Goal: Task Accomplishment & Management: Complete application form

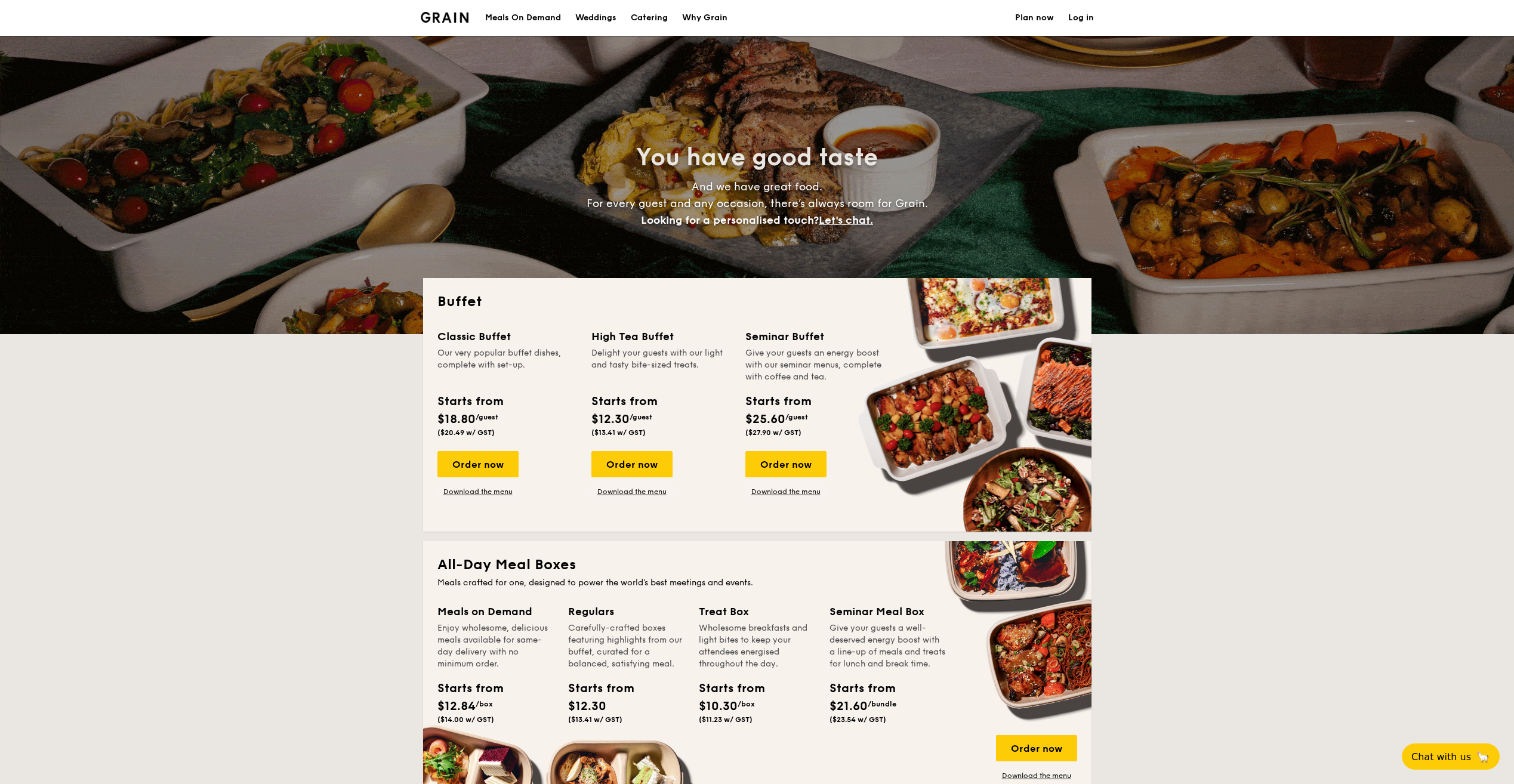
select select
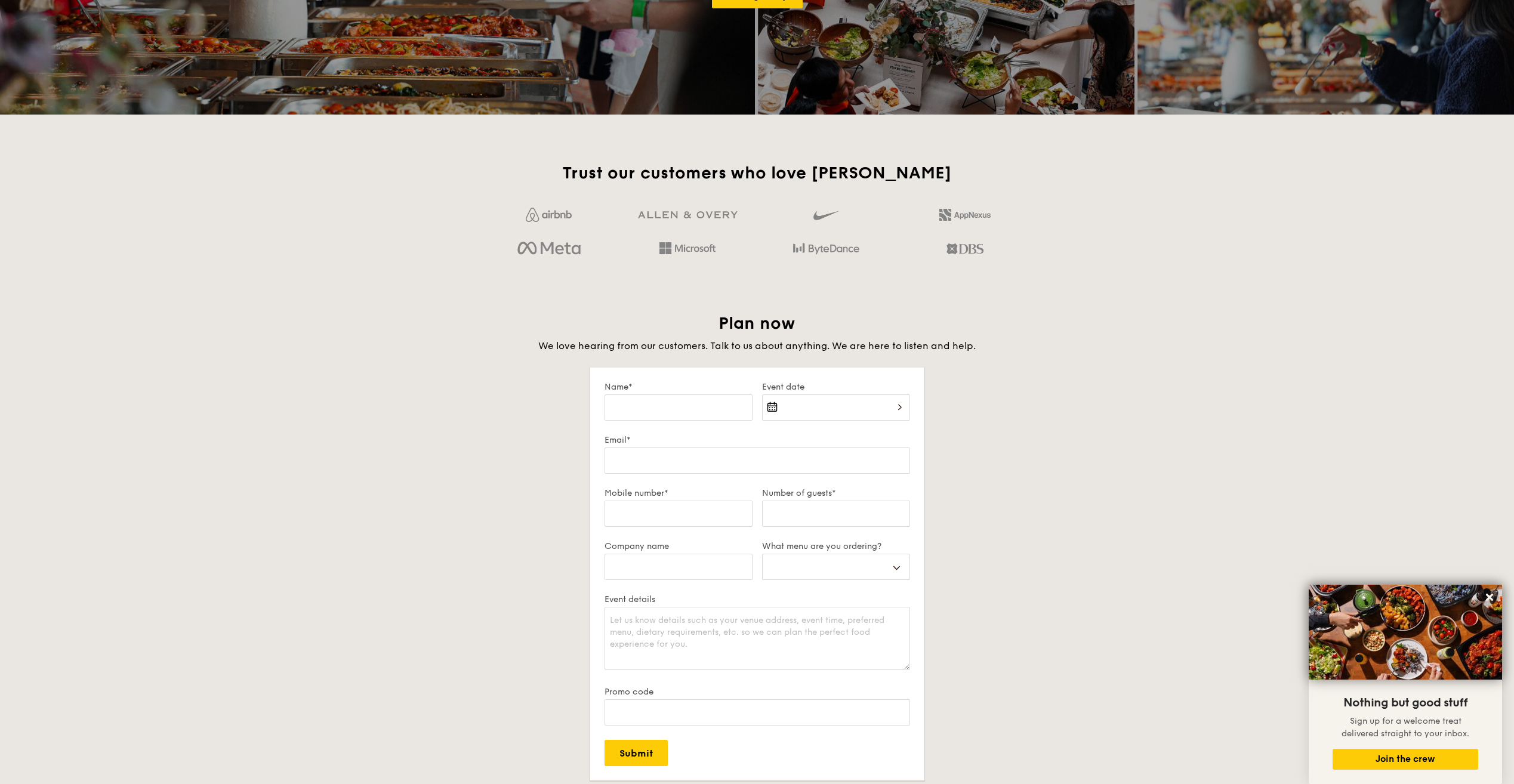
scroll to position [1972, 0]
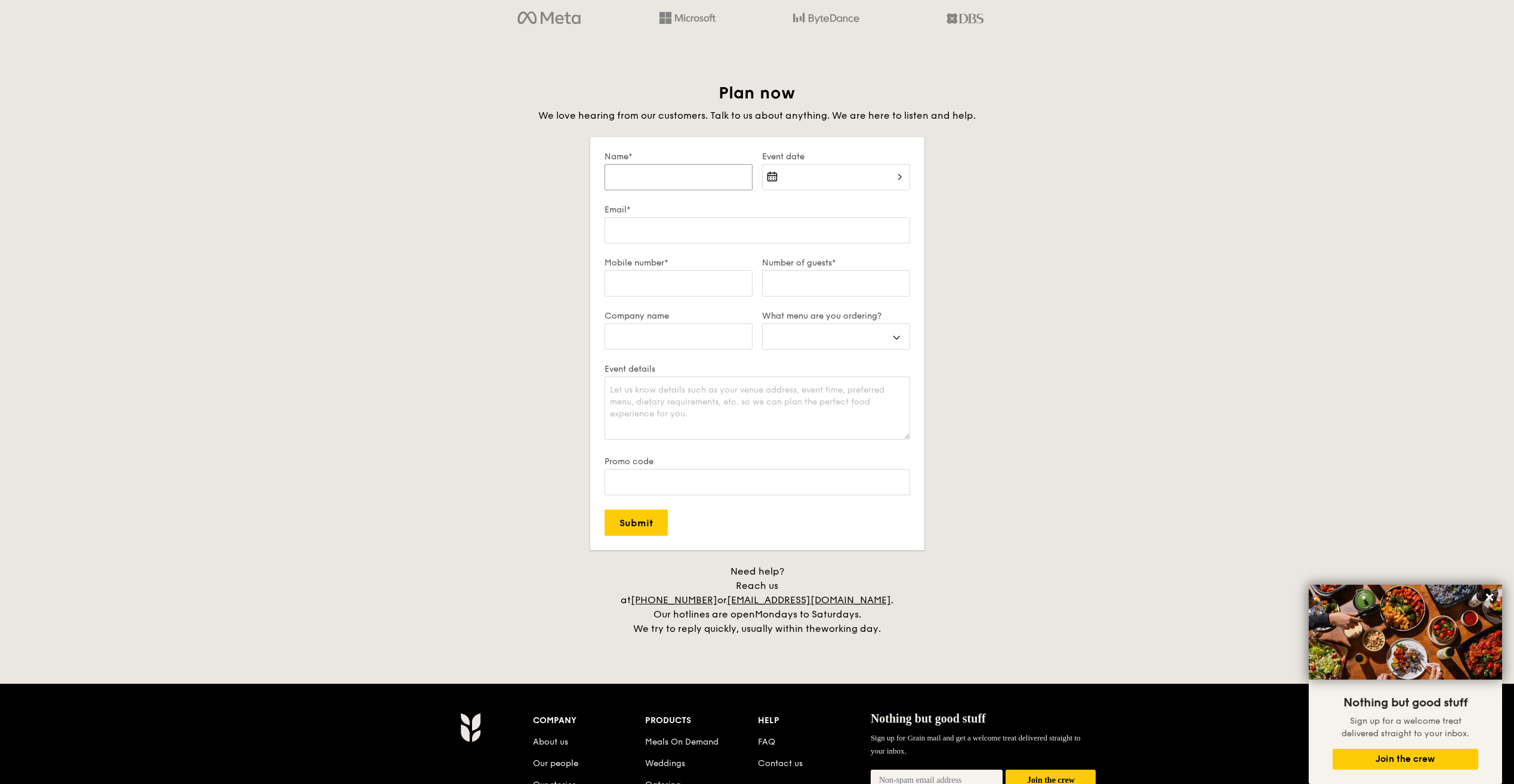
click at [670, 169] on input "Name*" at bounding box center [678, 177] width 148 height 26
type input "C"
select select
type input "Ch"
select select
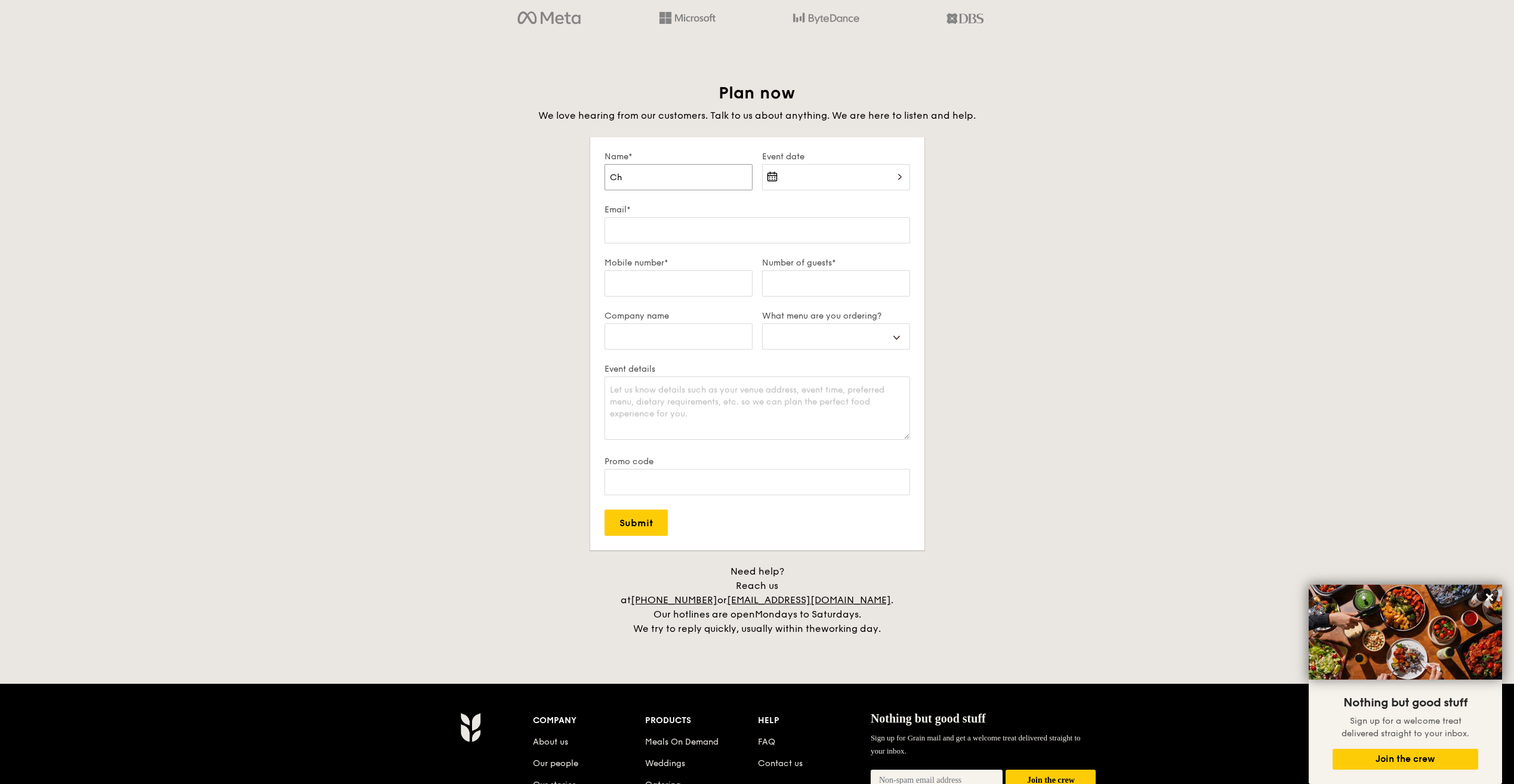
type input "Chl"
select select
type input "Chlo"
select select
type input "Chloe"
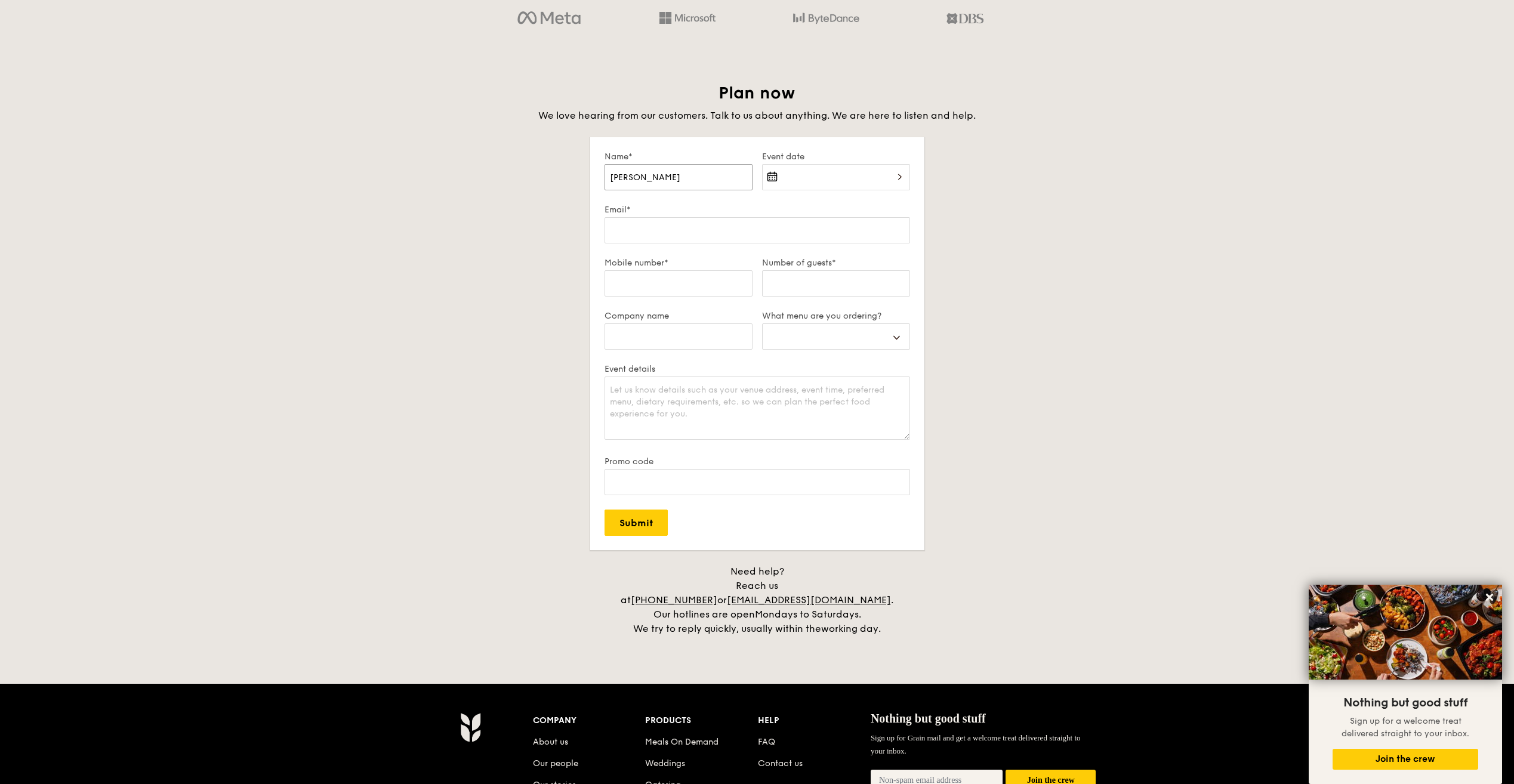
select select
type input "Chloe"
select select
type input "Chloe C"
select select
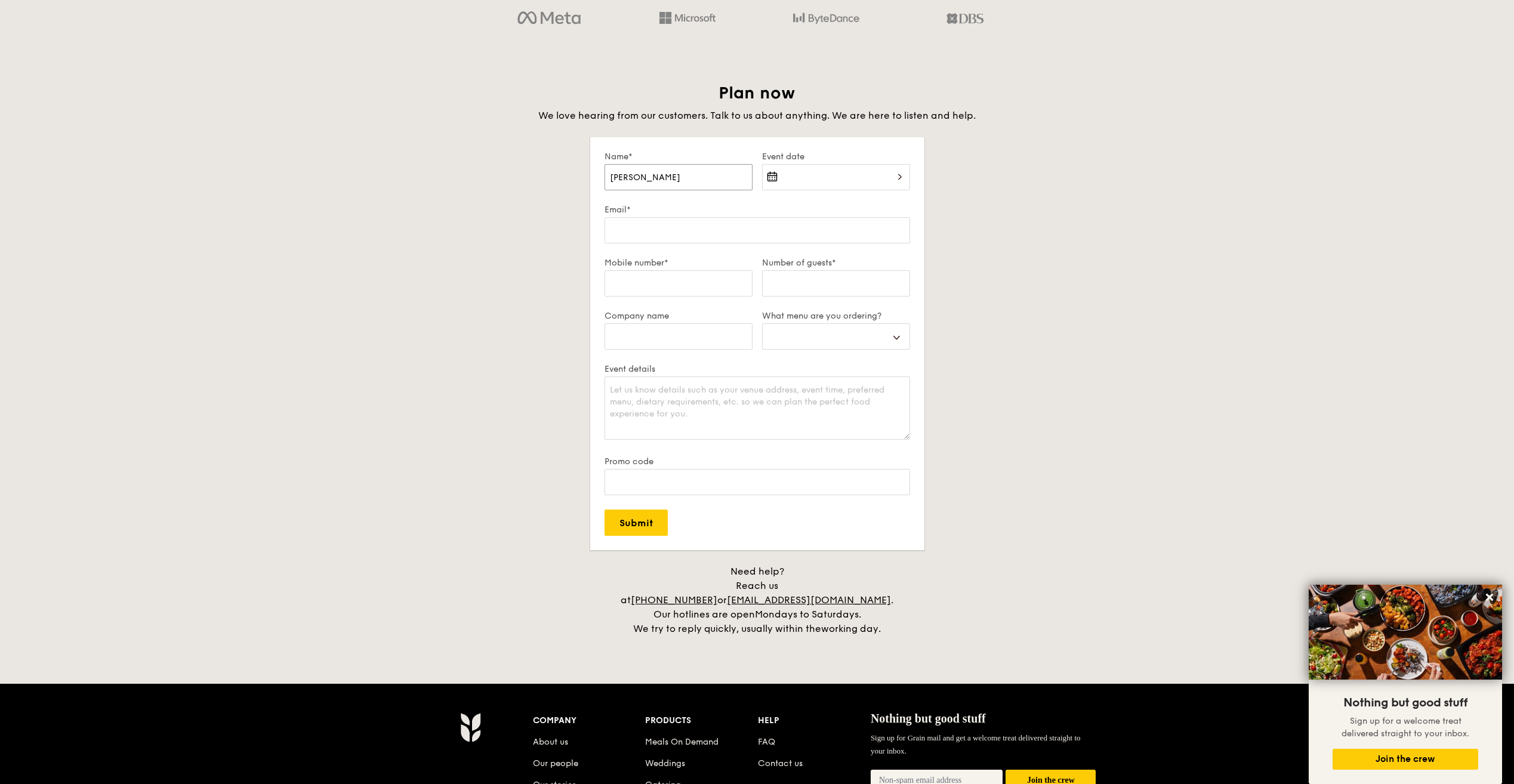
type input "Chloe Ch"
select select
type input "Chloe Che"
select select
type input "Chloe Cheo"
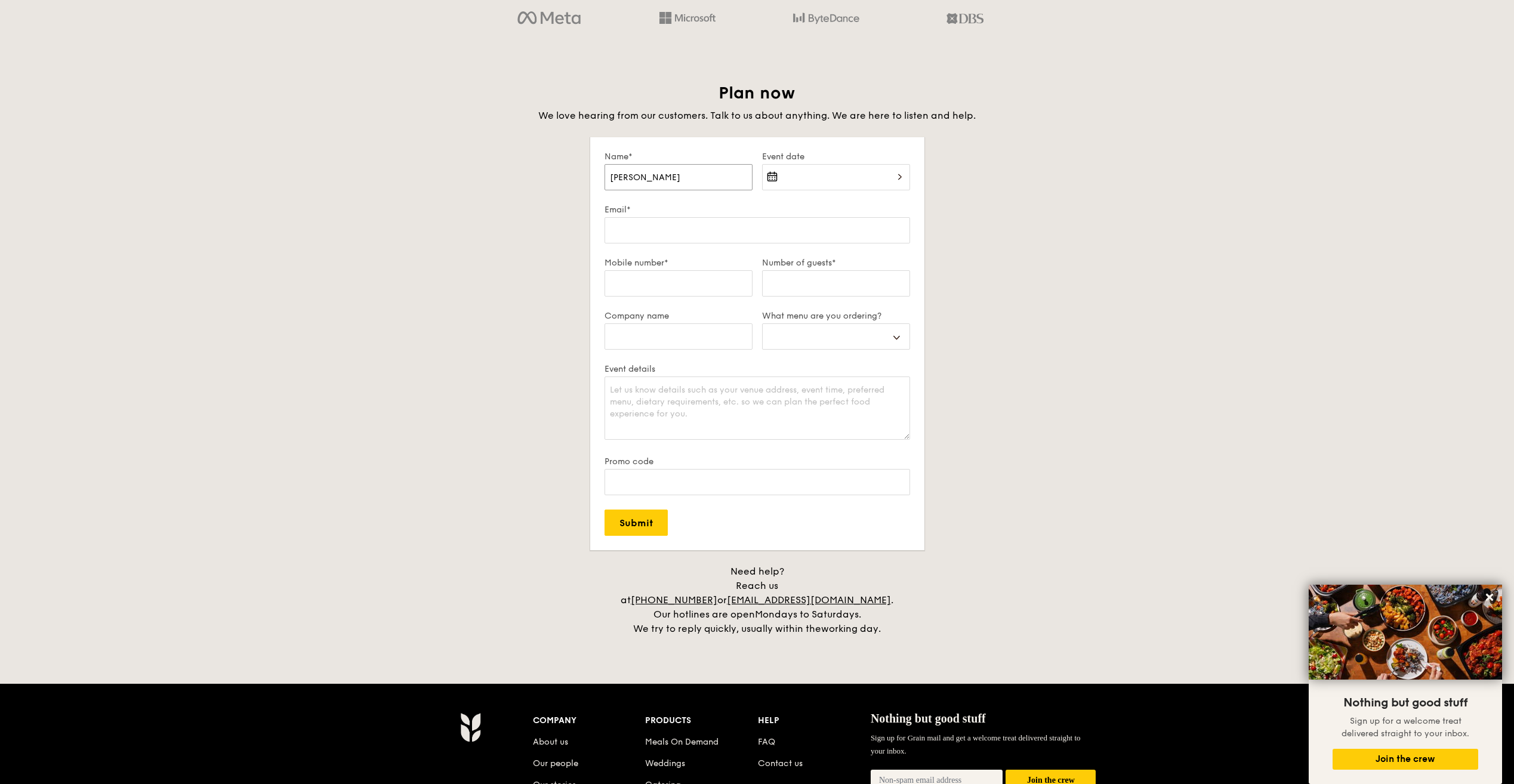
select select
type input "Chloe Cheon"
select select
type input "Chloe Cheong"
select select
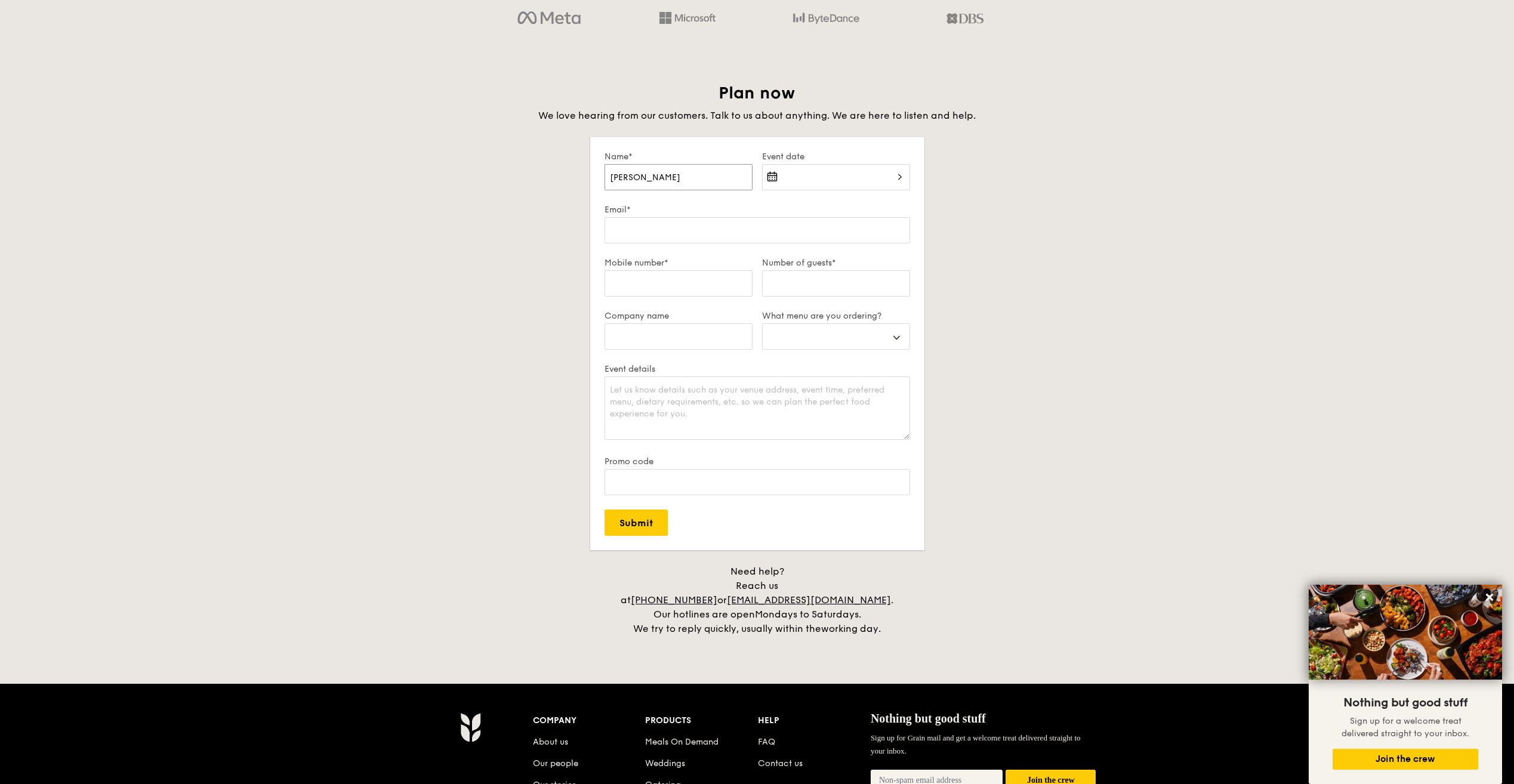
type input "Chloe Cheong"
click at [895, 173] on input "Event date" at bounding box center [836, 177] width 148 height 26
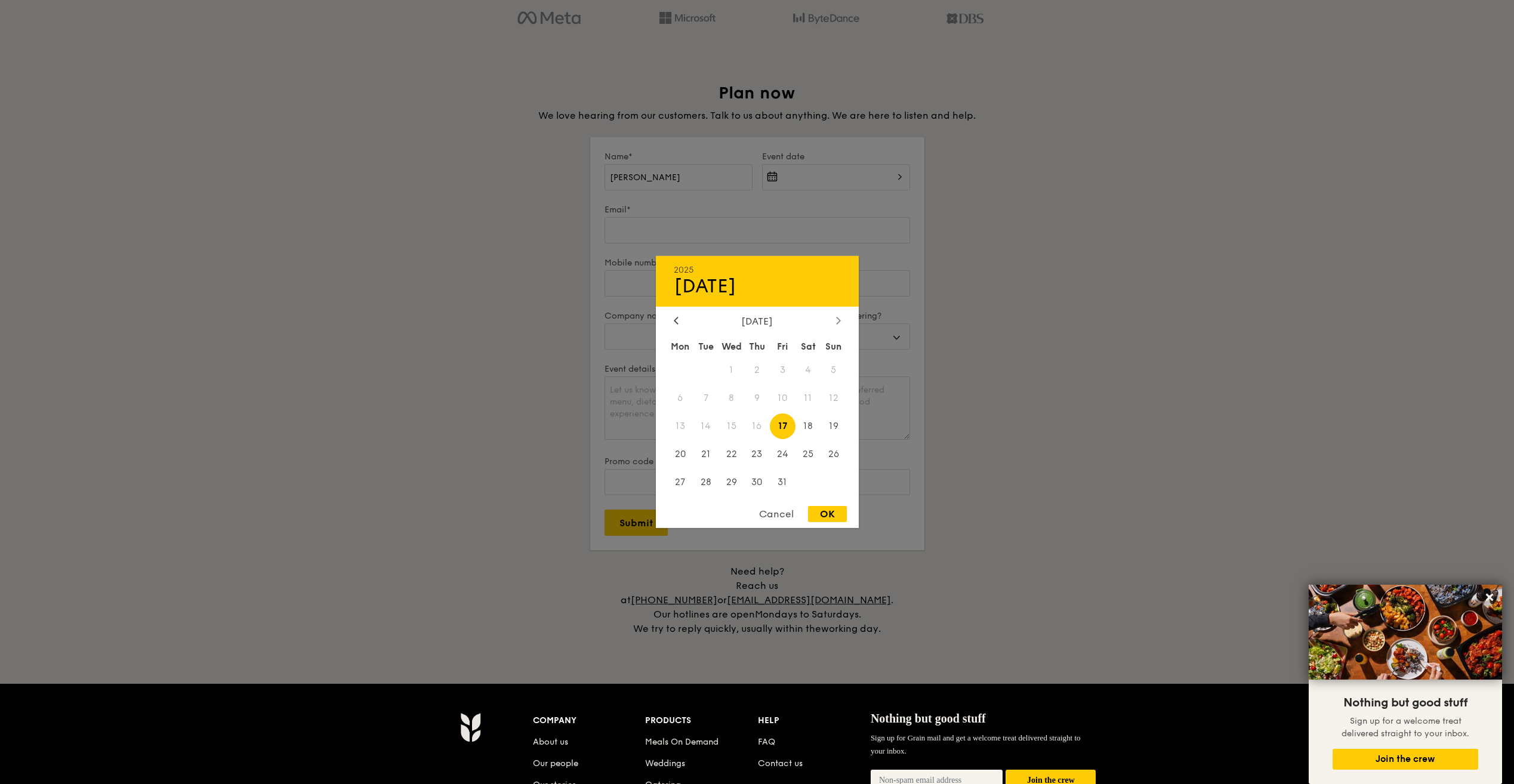
click at [837, 318] on icon at bounding box center [838, 321] width 4 height 7
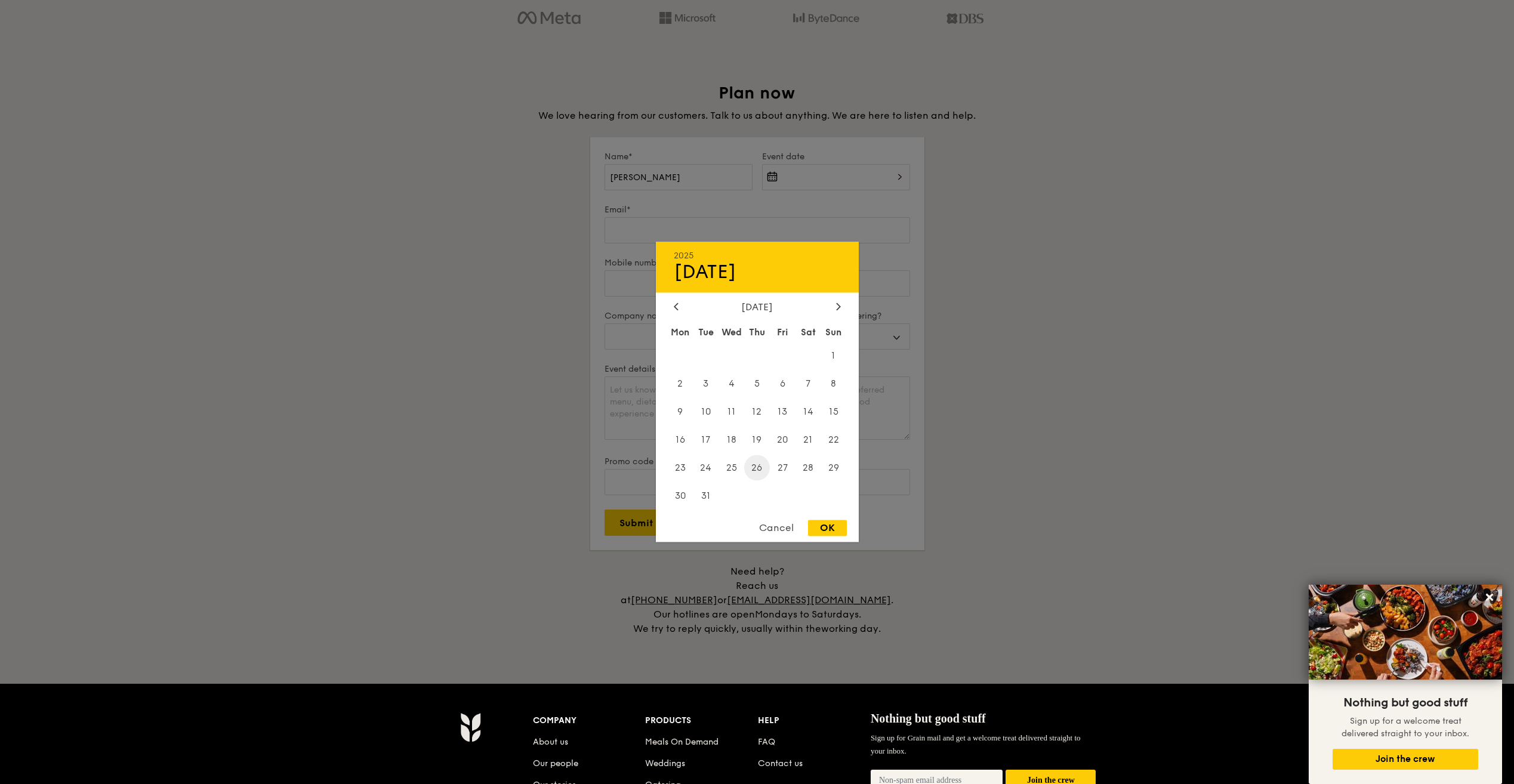
click at [752, 470] on span "26" at bounding box center [757, 468] width 25 height 25
click at [731, 470] on span "25" at bounding box center [731, 468] width 25 height 25
click at [822, 528] on div "OK" at bounding box center [827, 528] width 39 height 16
type input "Mar 25, 2026"
select select
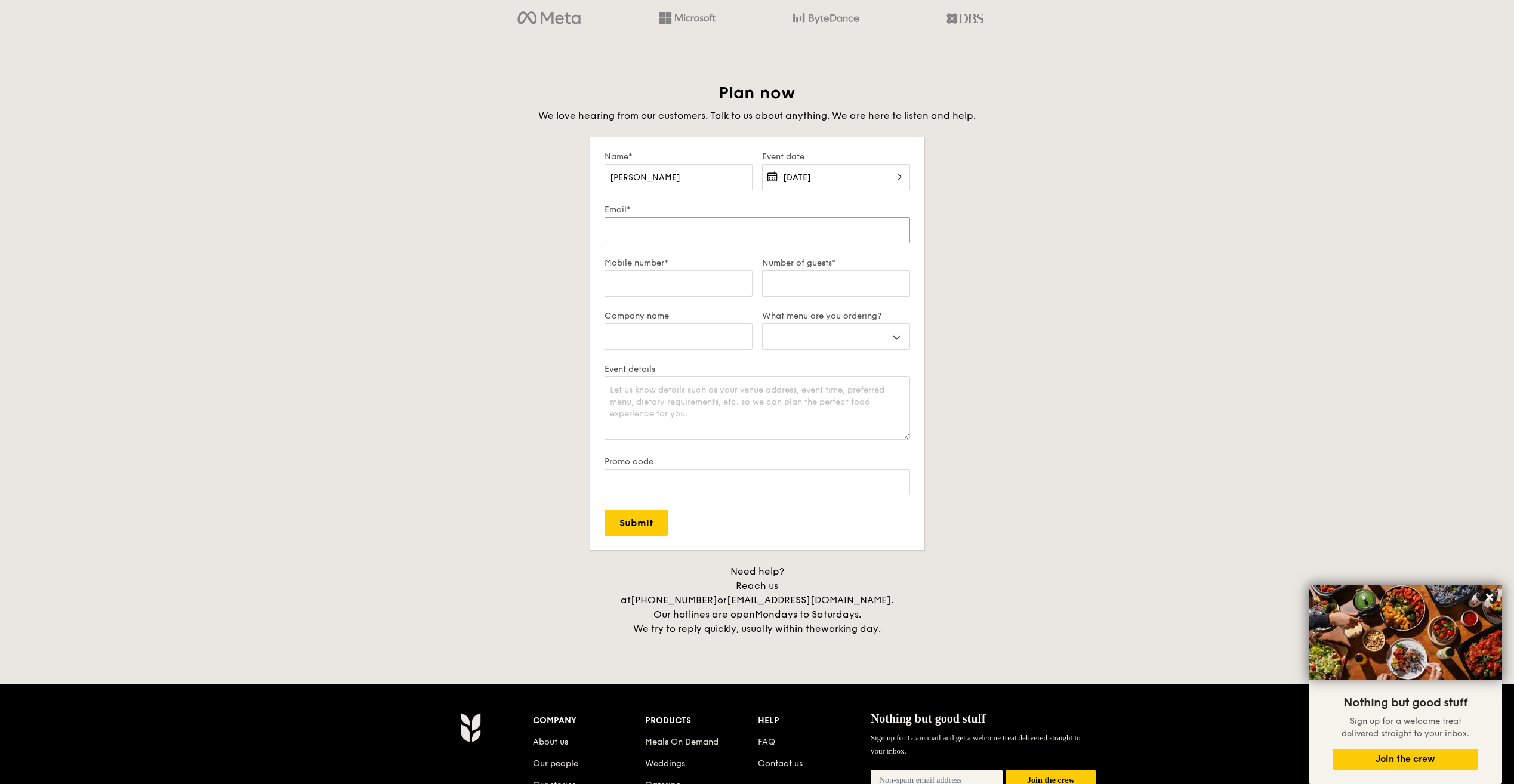
click at [729, 226] on input "Email*" at bounding box center [757, 230] width 305 height 26
type input "cheong.tze.ic@nhghealth.com.sg"
select select
click at [676, 284] on input "Mobile number*" at bounding box center [678, 284] width 148 height 26
type input "93958838"
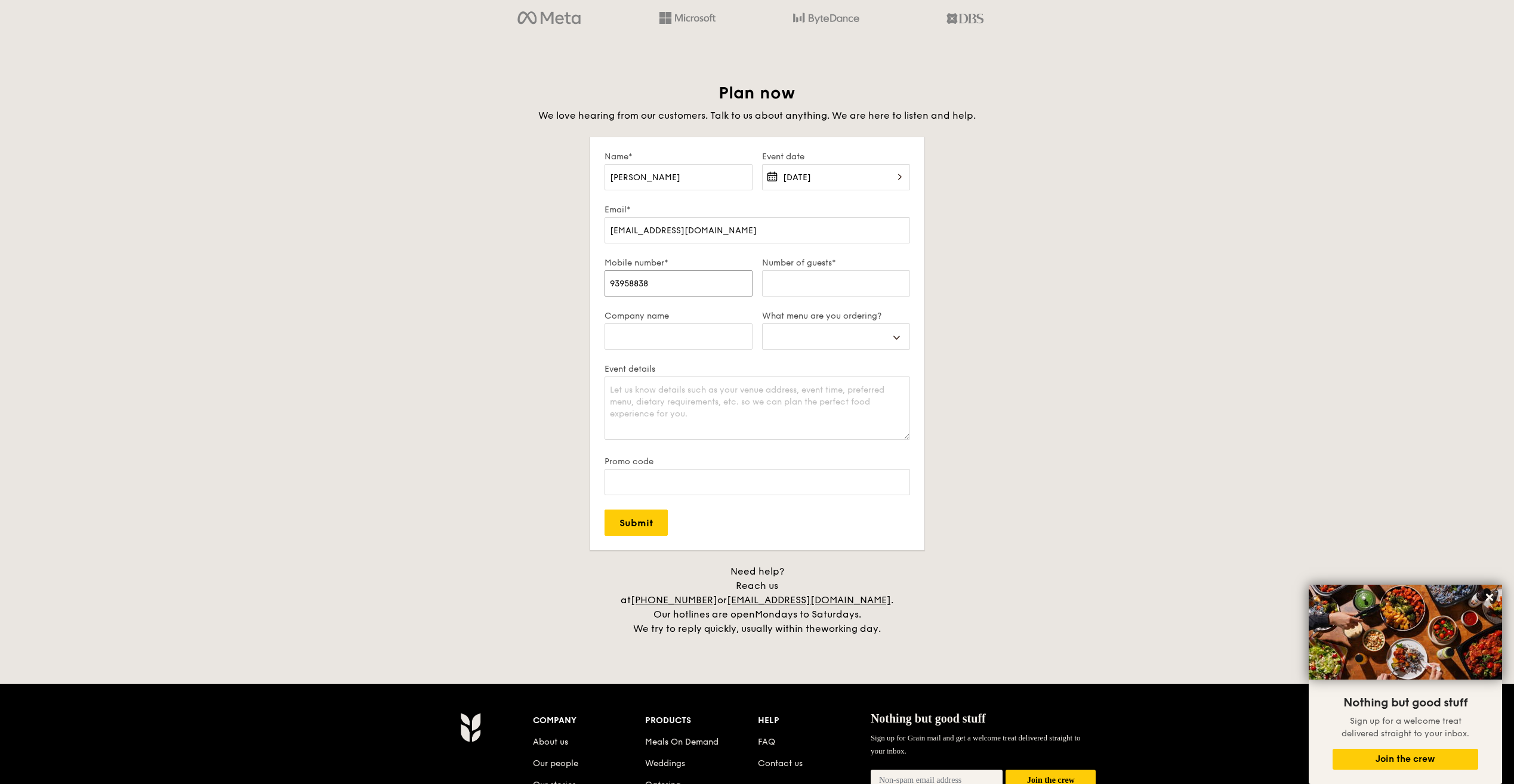
select select
click at [793, 290] on input "Number of guests*" at bounding box center [836, 284] width 148 height 26
type input "2"
select select
type input "20"
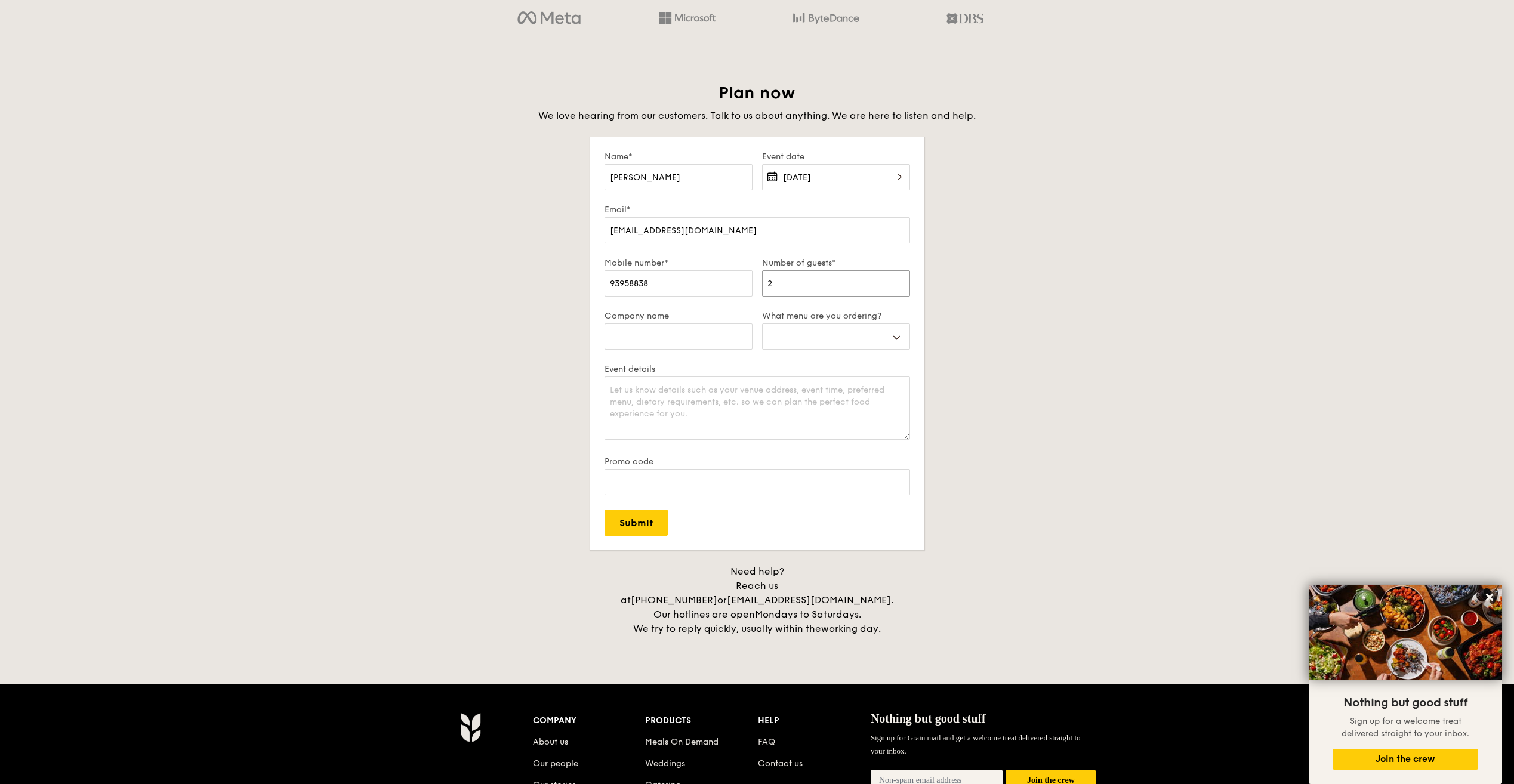
select select
type input "200"
select select
click at [807, 285] on input "200" at bounding box center [836, 284] width 148 height 26
type input "20"
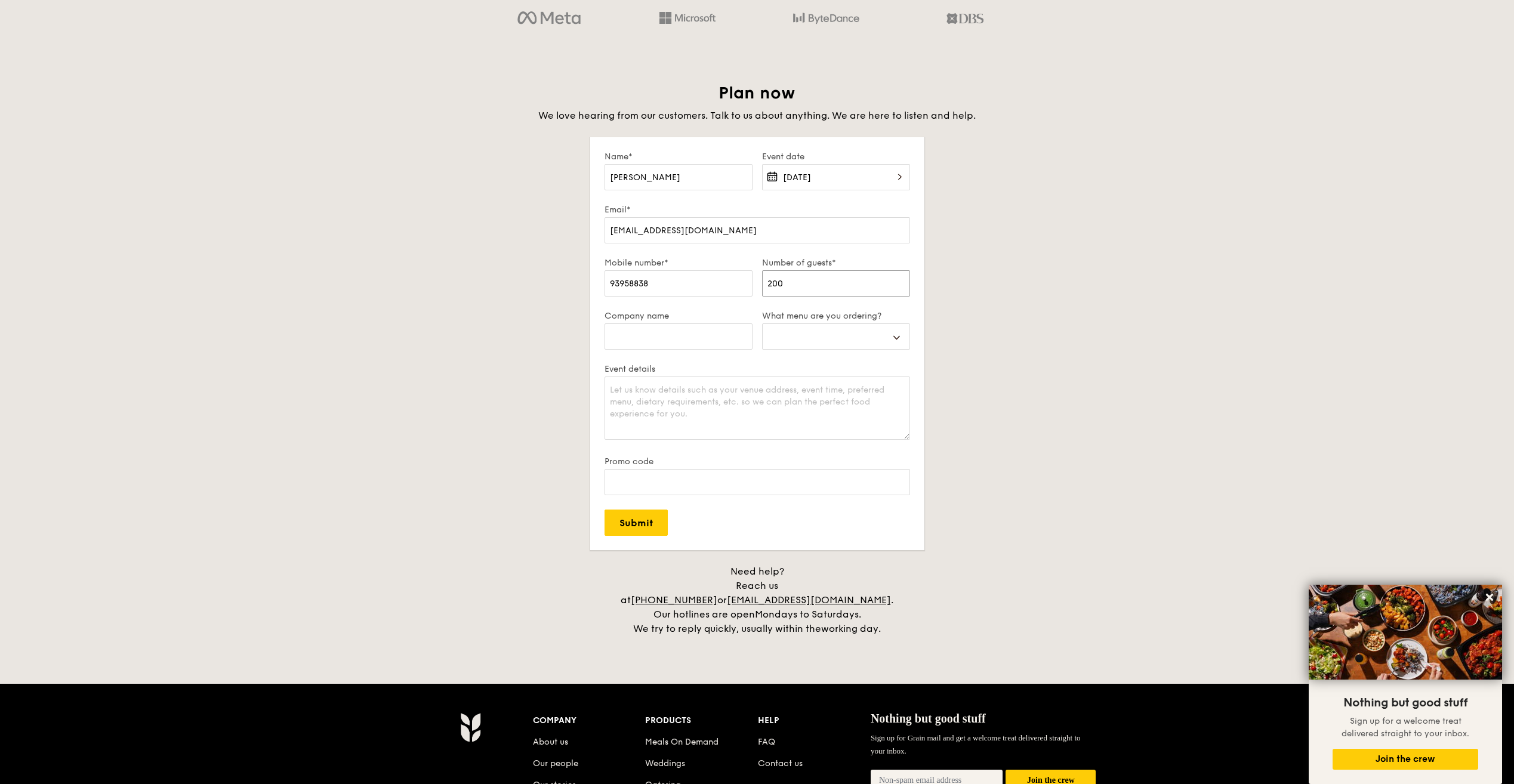
select select
type input "2"
select select
type input "2"
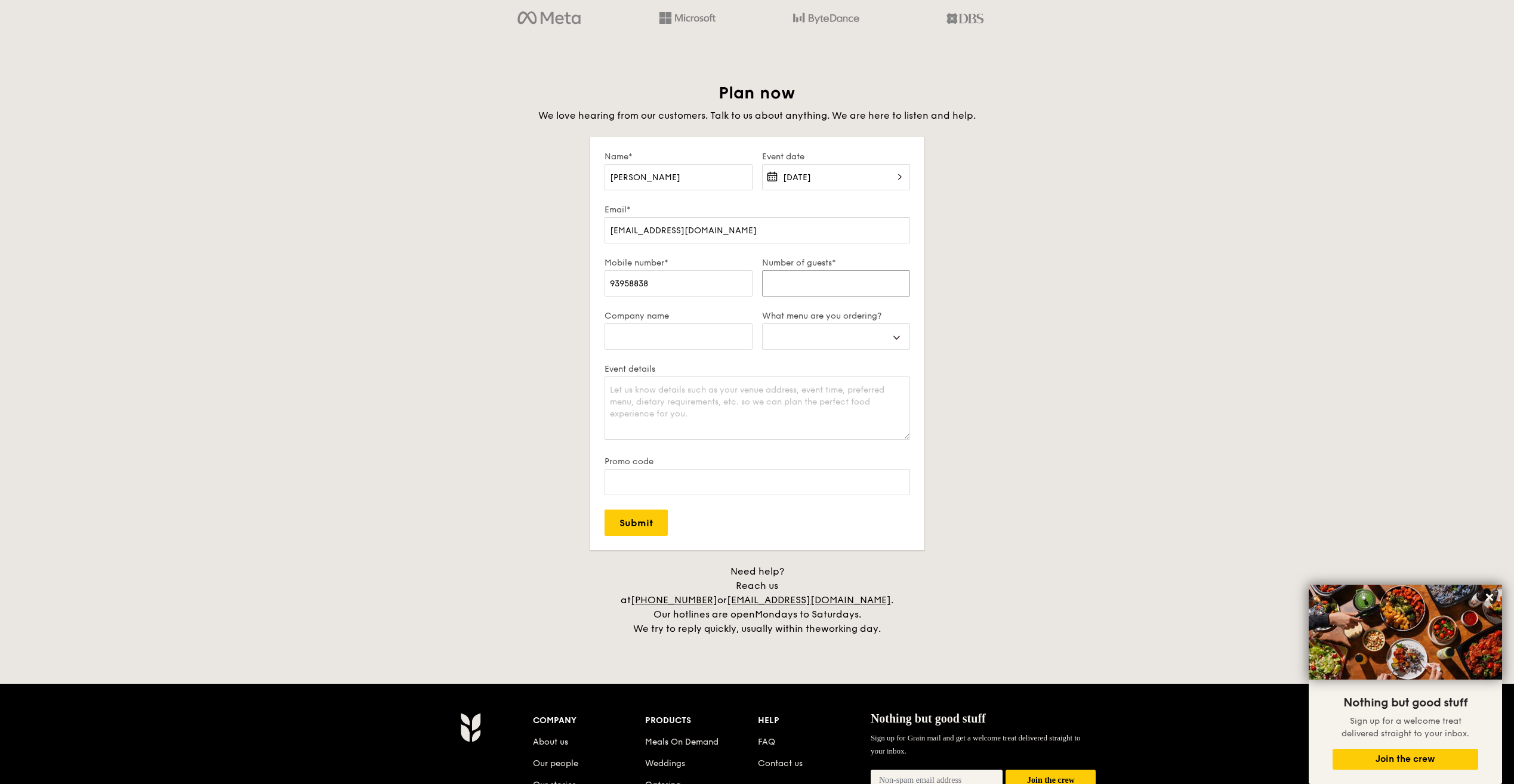
select select
type input "20"
select select
type input "200"
select select
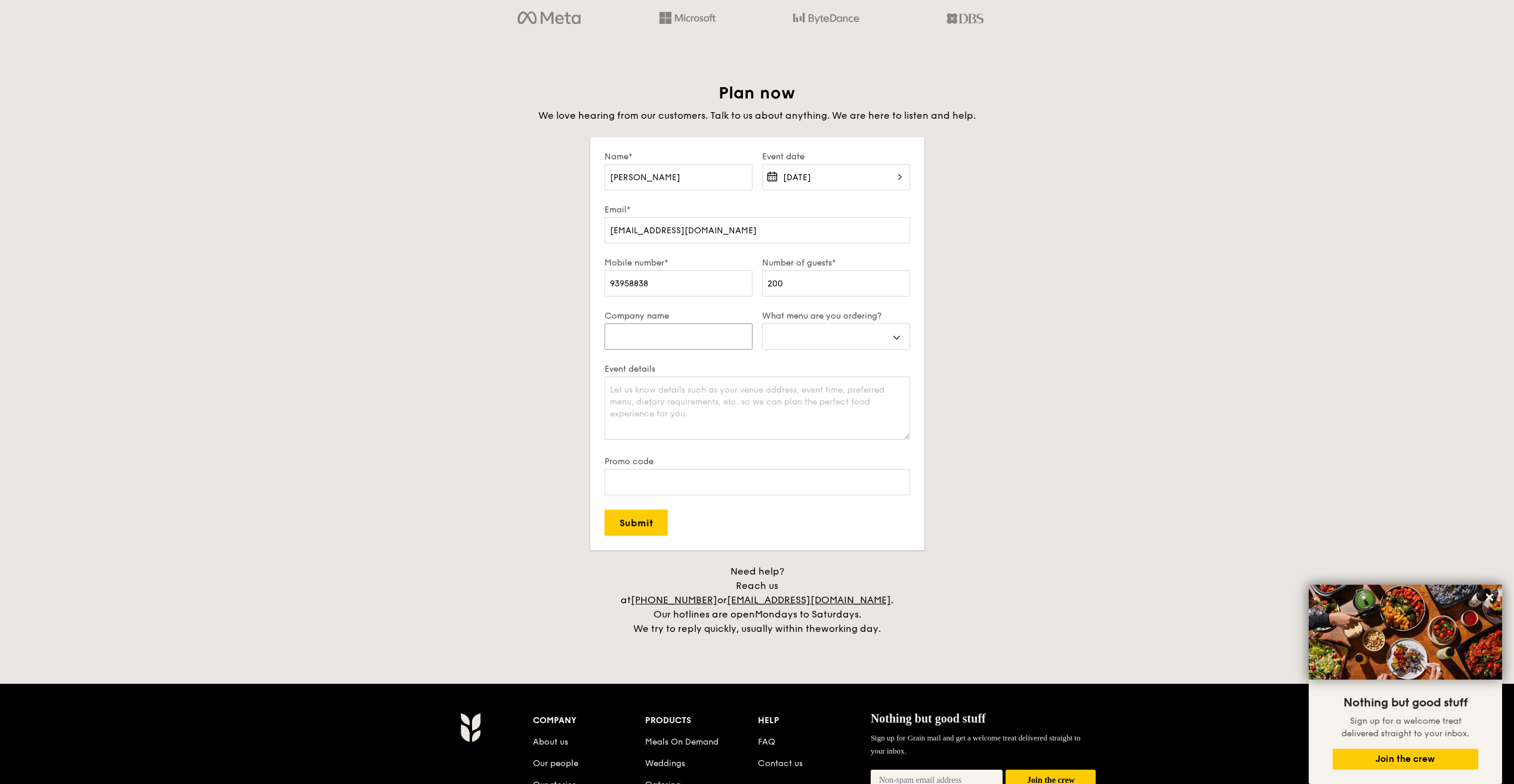
click at [694, 344] on input "Company name" at bounding box center [678, 336] width 148 height 26
type input "H"
select select
type input "N"
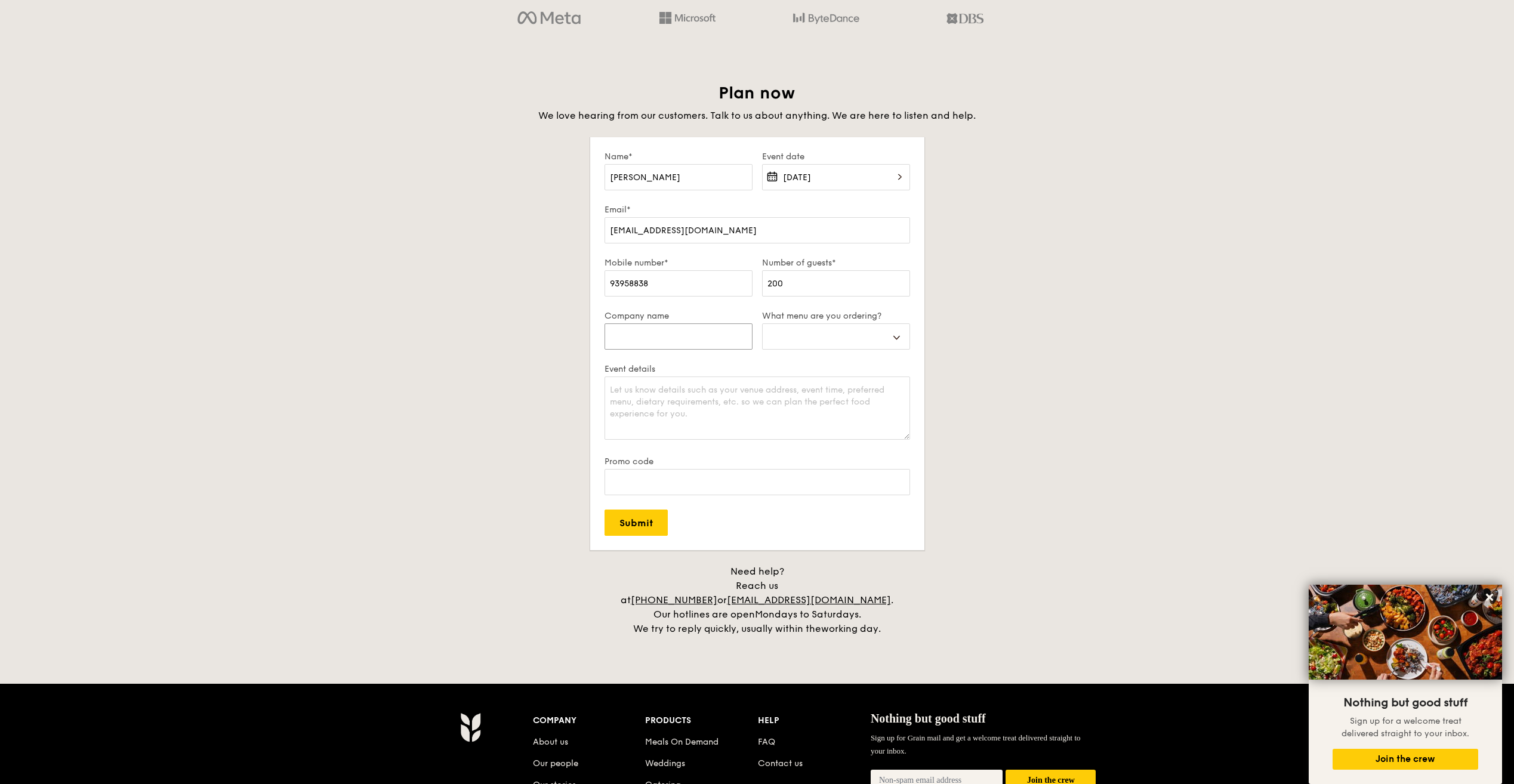
select select
type input "NH"
select select
type input "NHG"
select select
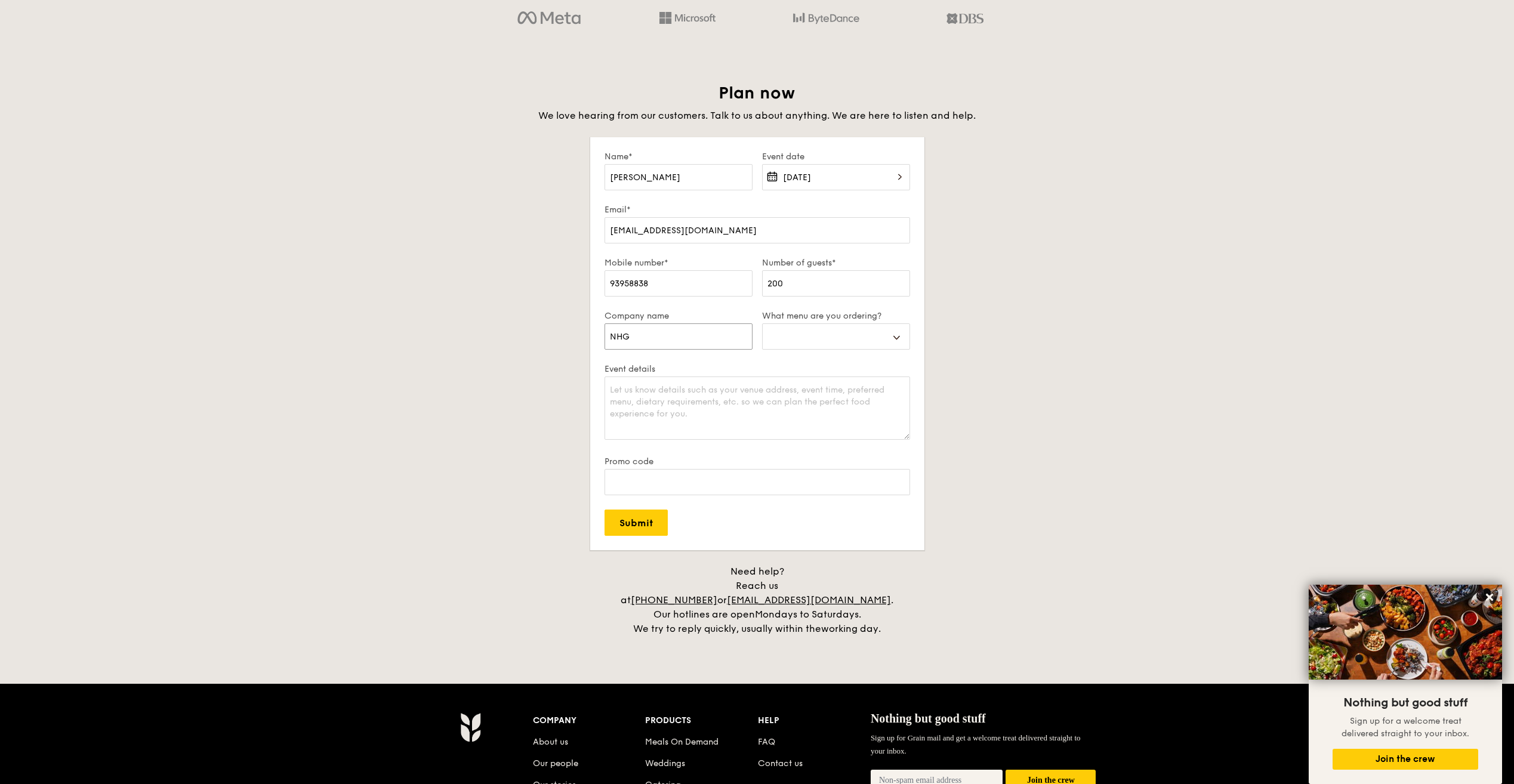
type input "NHG"
select select
type input "NHG P"
select select
type input "NHG Po"
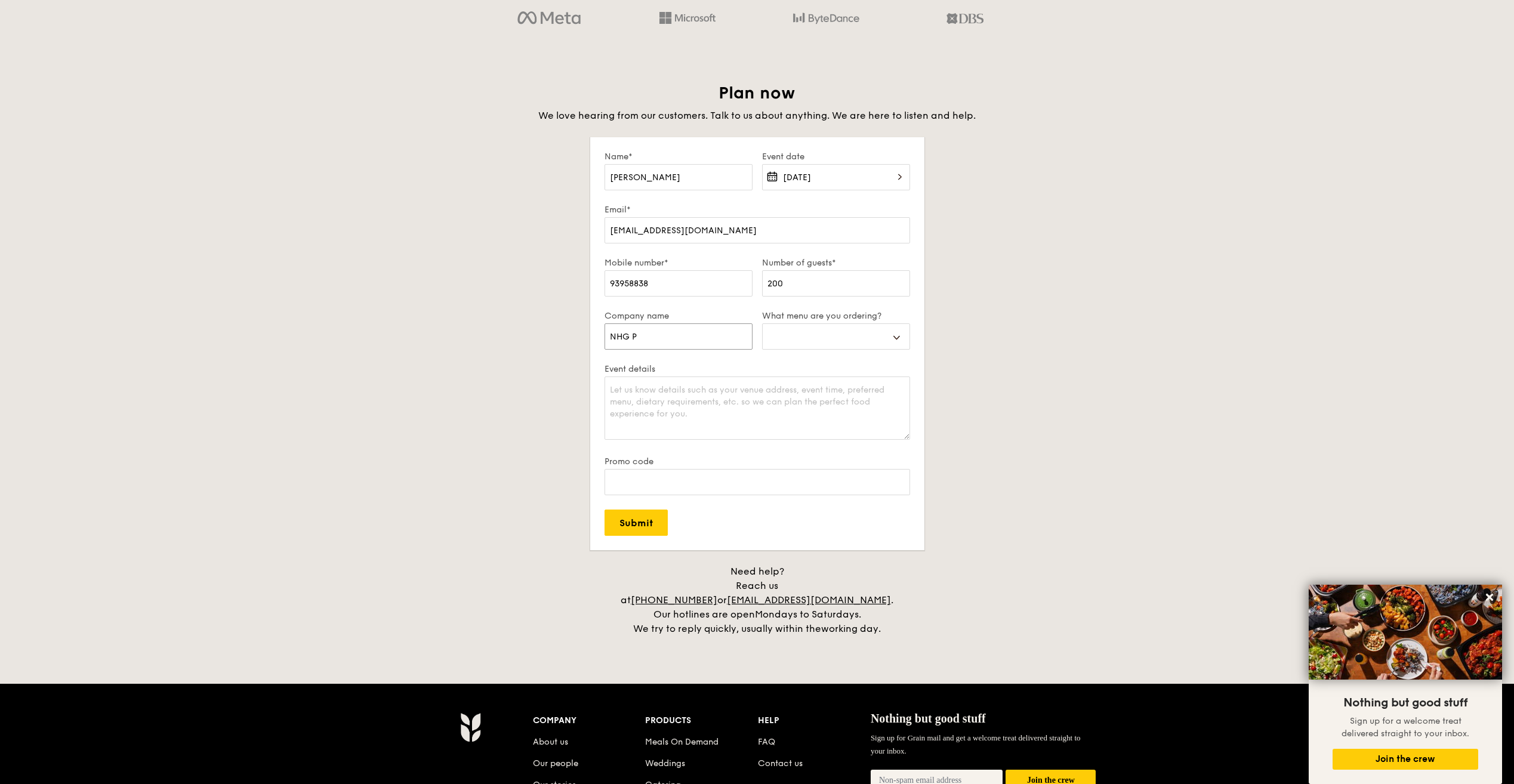
select select
type input "NHG Pol"
select select
type input "NHG Poly"
select select
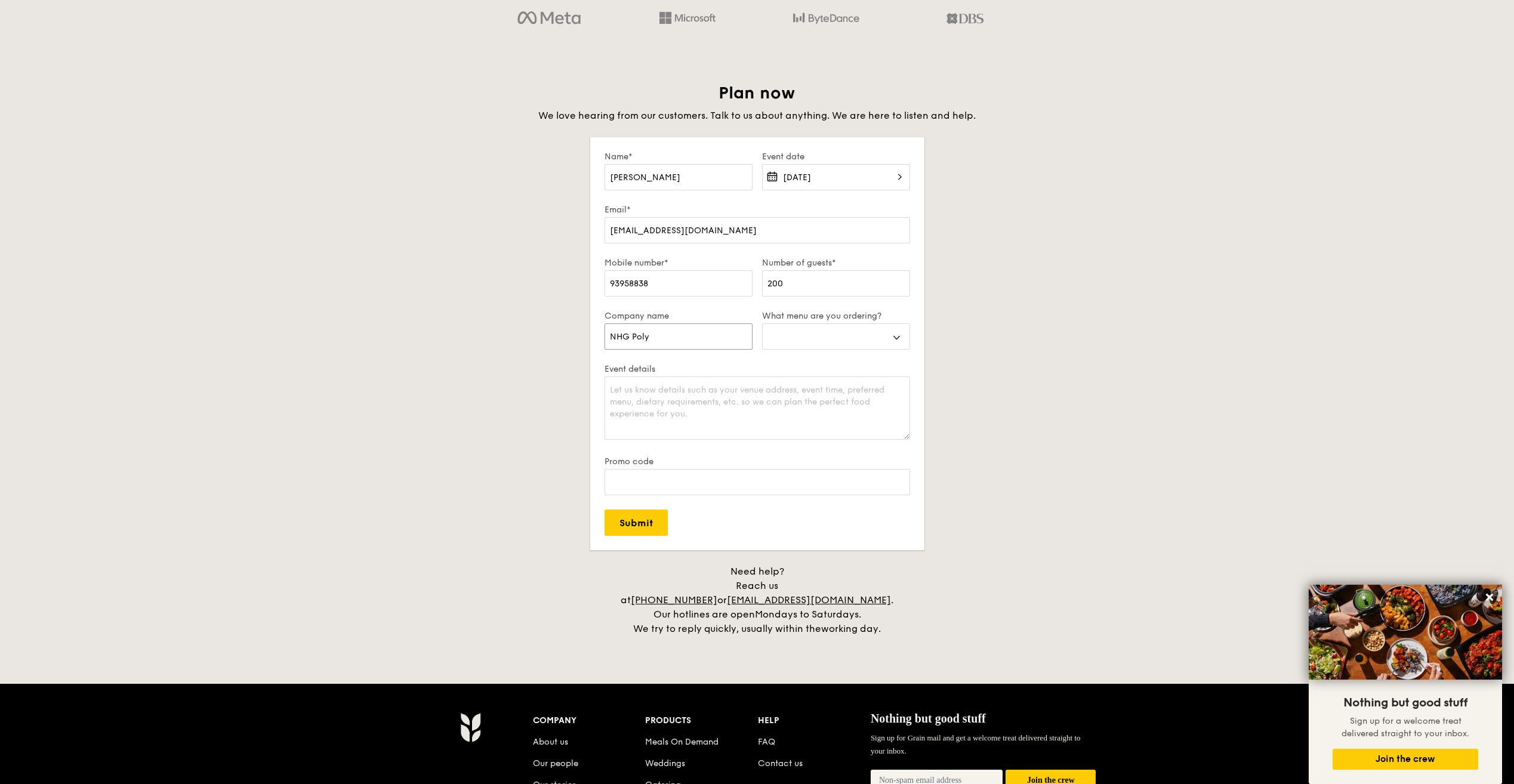
type input "NHG Polyl"
select select
type input "NHG Poly"
select select
type input "NHG Polyc"
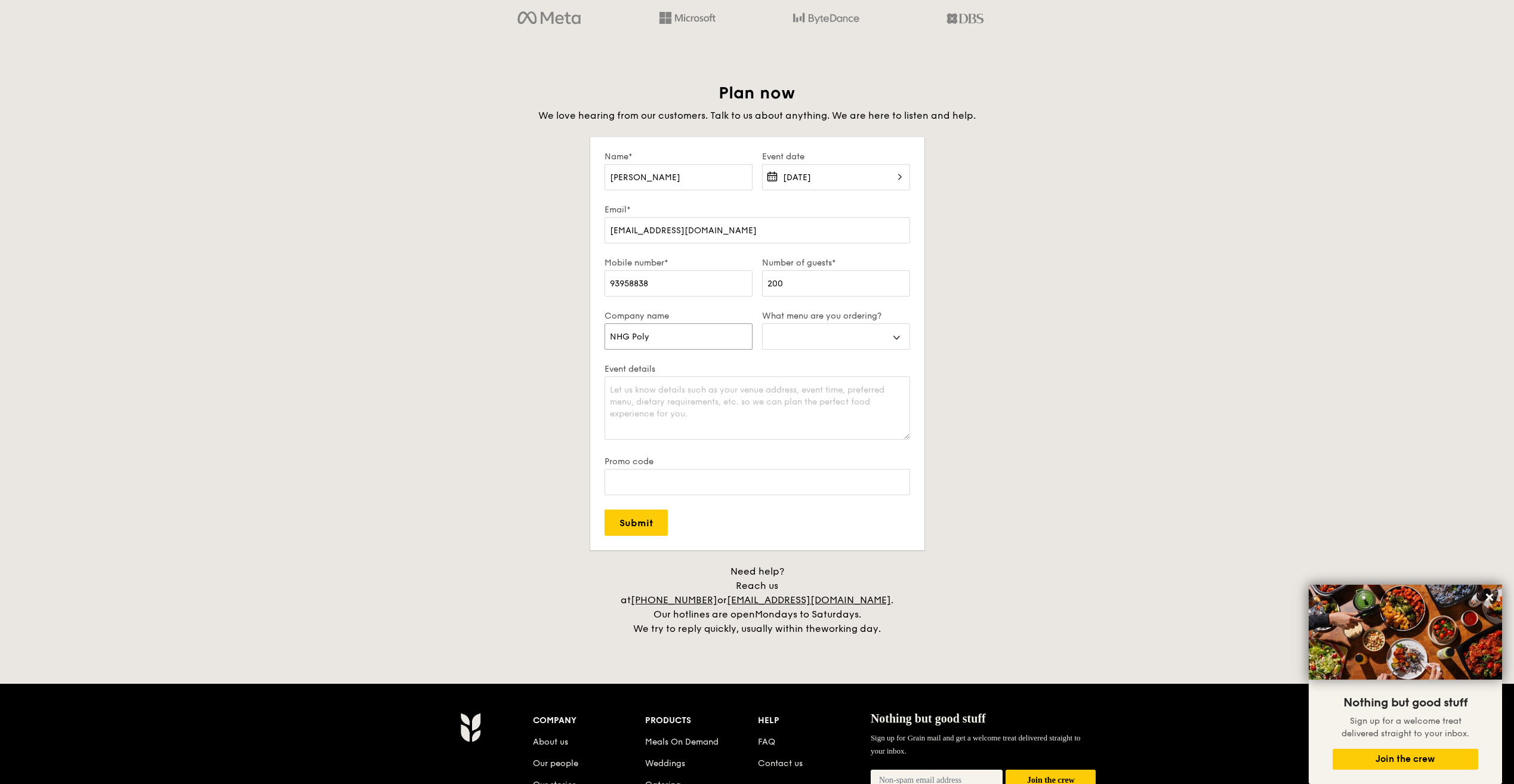
select select
type input "NHG Polycl"
select select
type input "NHG Polycli"
select select
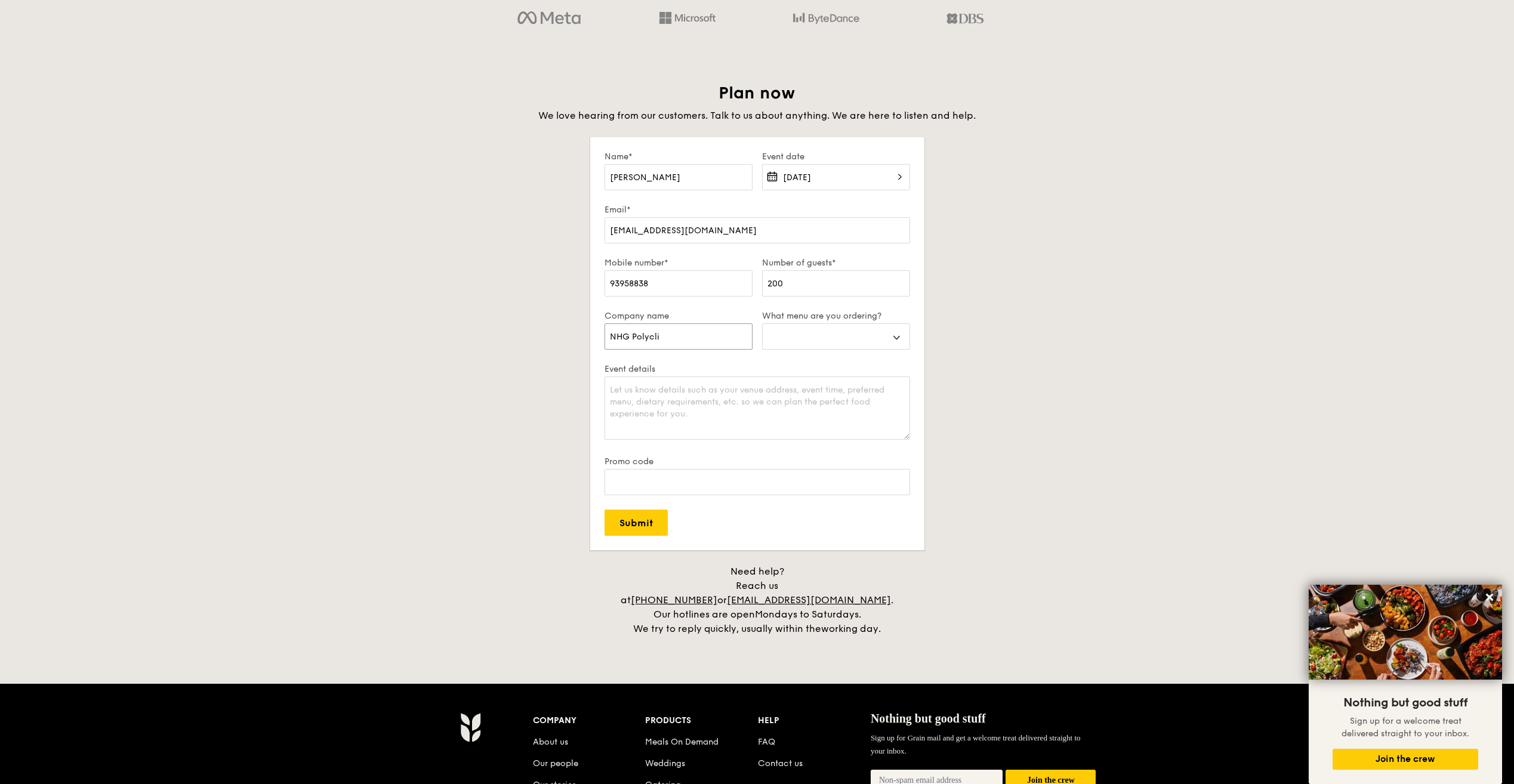
type input "NHG Polyclin"
select select
type input "NHG Polyclini"
select select
type input "NHG Polyclinic"
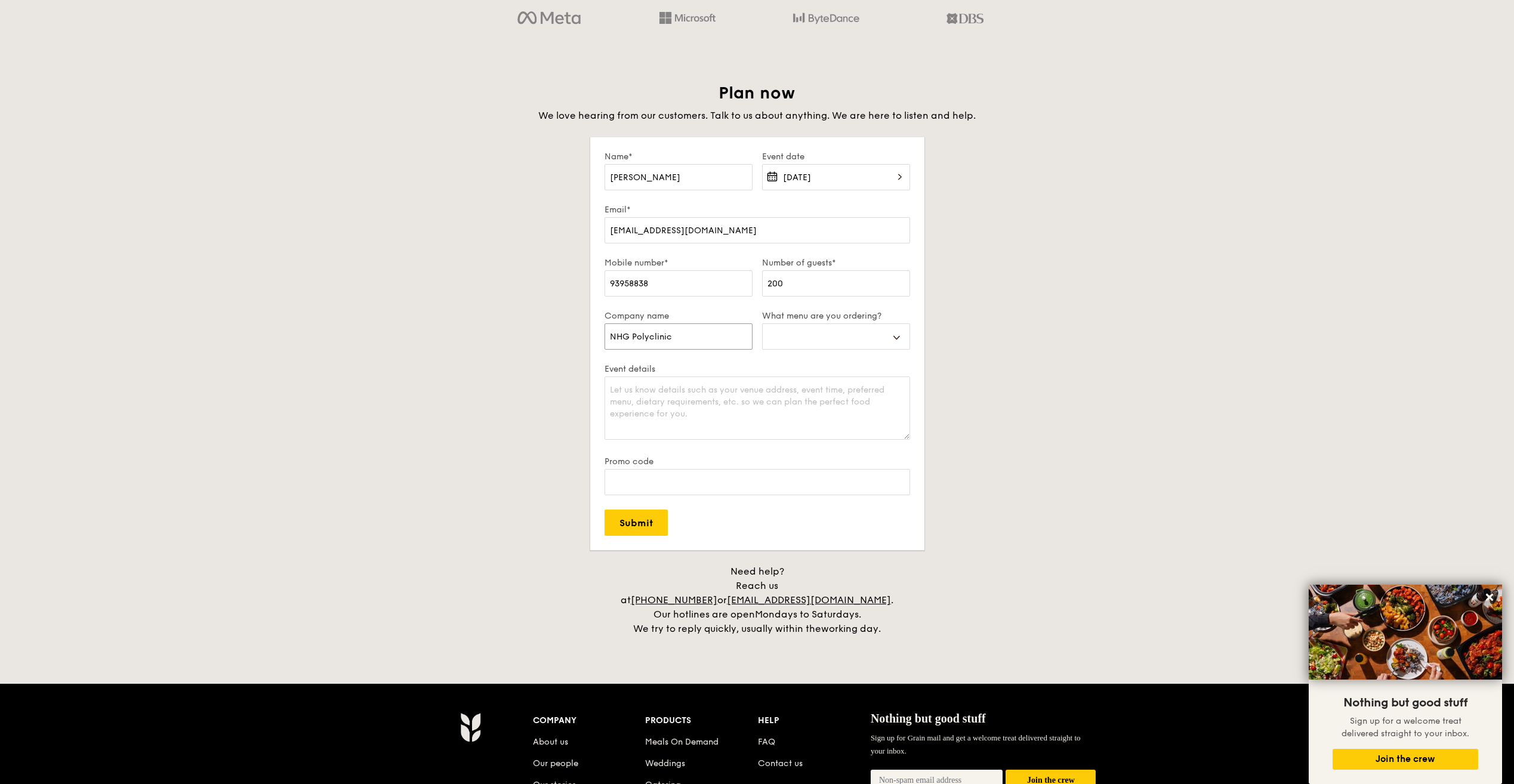
select select
type input "NHG Polyclinics"
select select
type input "NHG Polyclinic"
select select
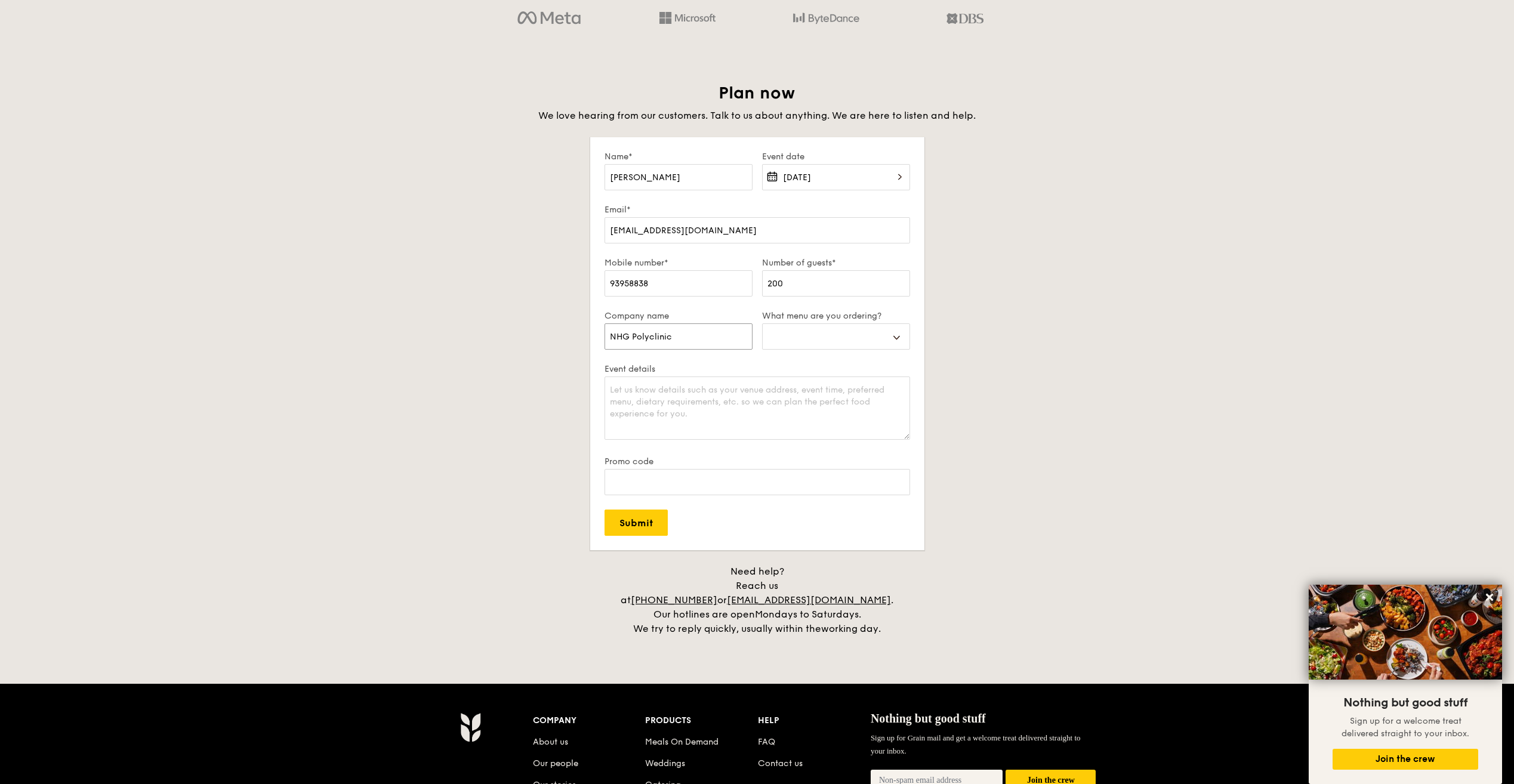
type input "NHG Polyclini"
select select
type input "N"
select select
type input "N"
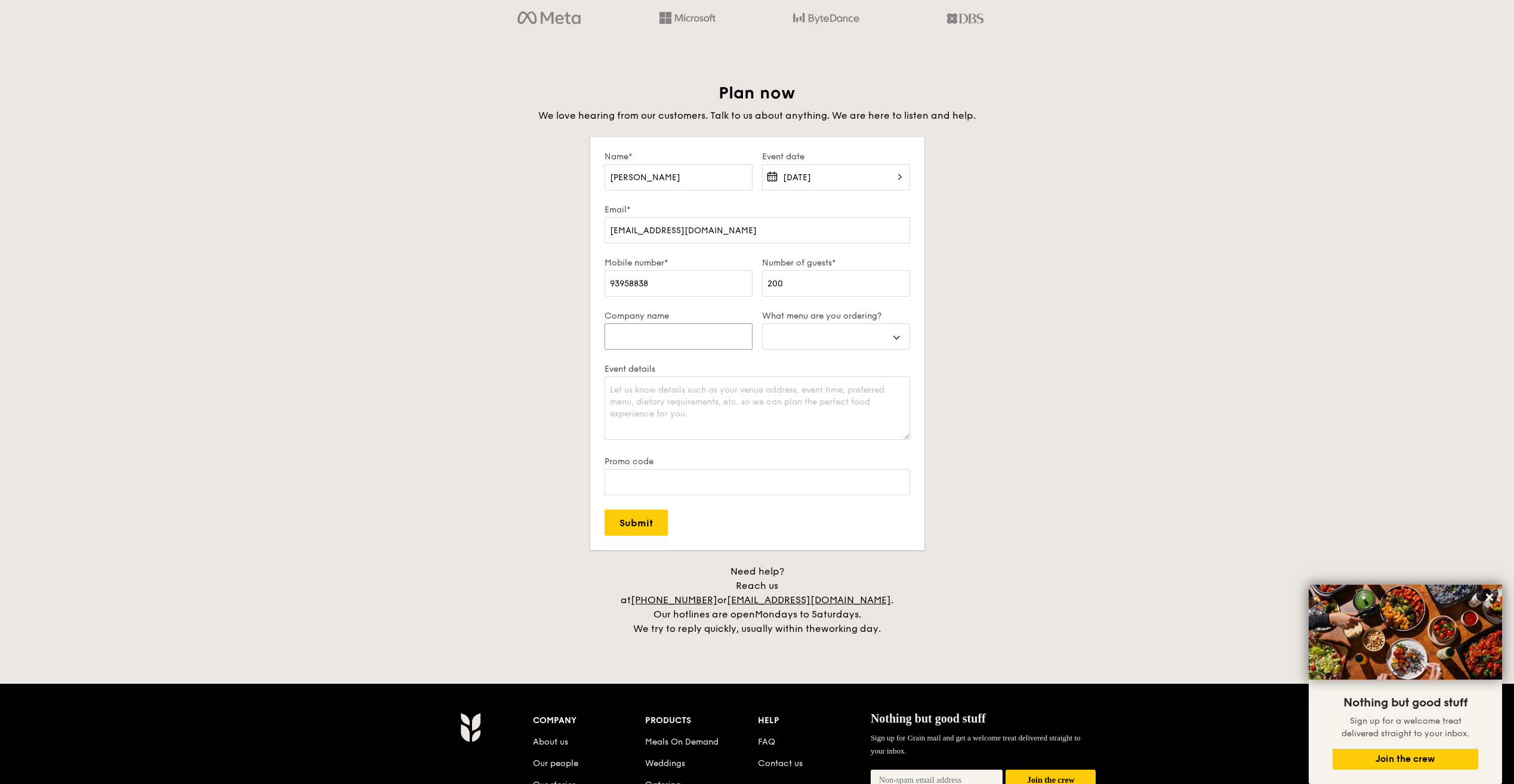
select select
type input "NH"
select select
type input "NHG"
select select
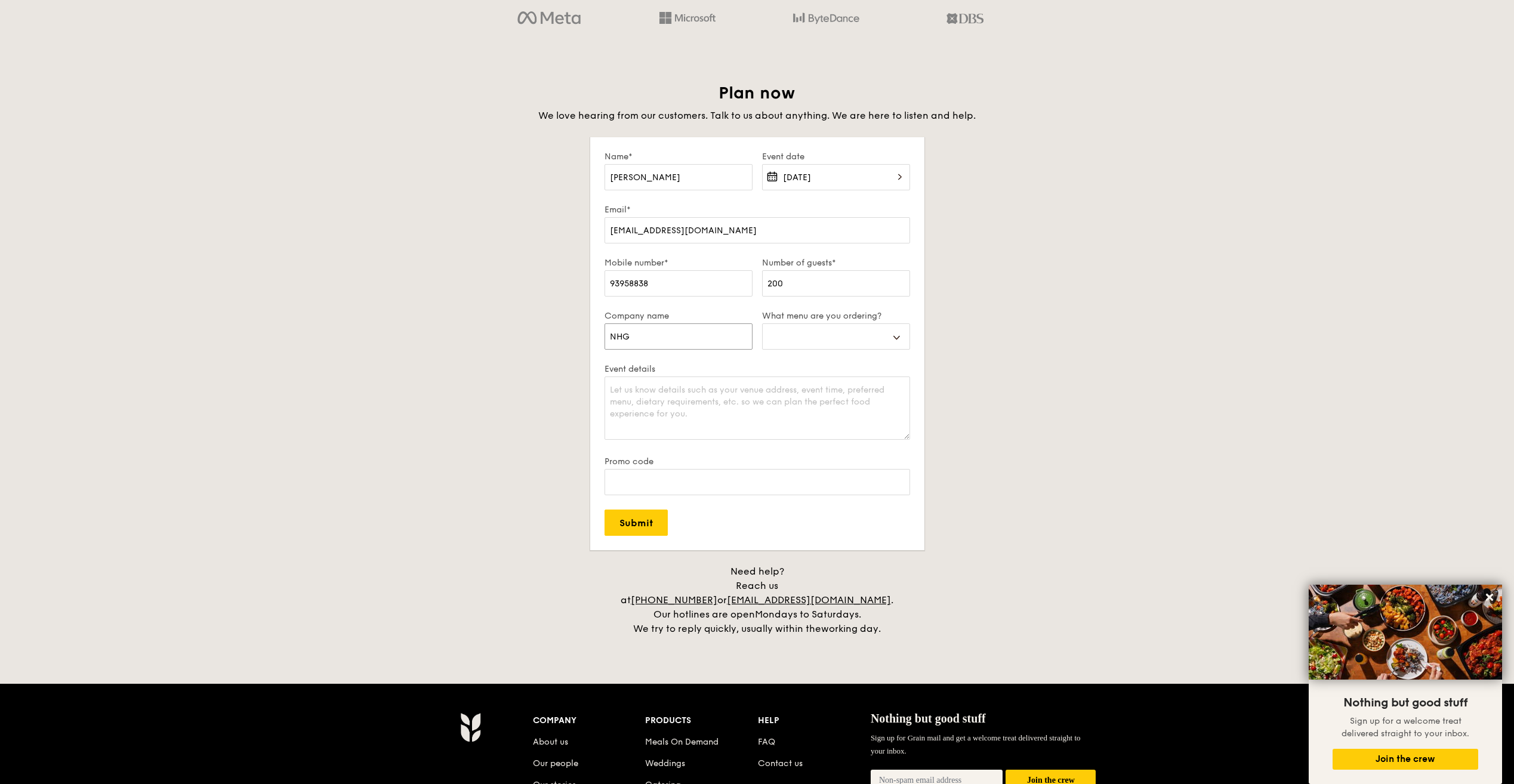
type input "NHG"
select select
type input "NHG H"
select select
type input "NHG He"
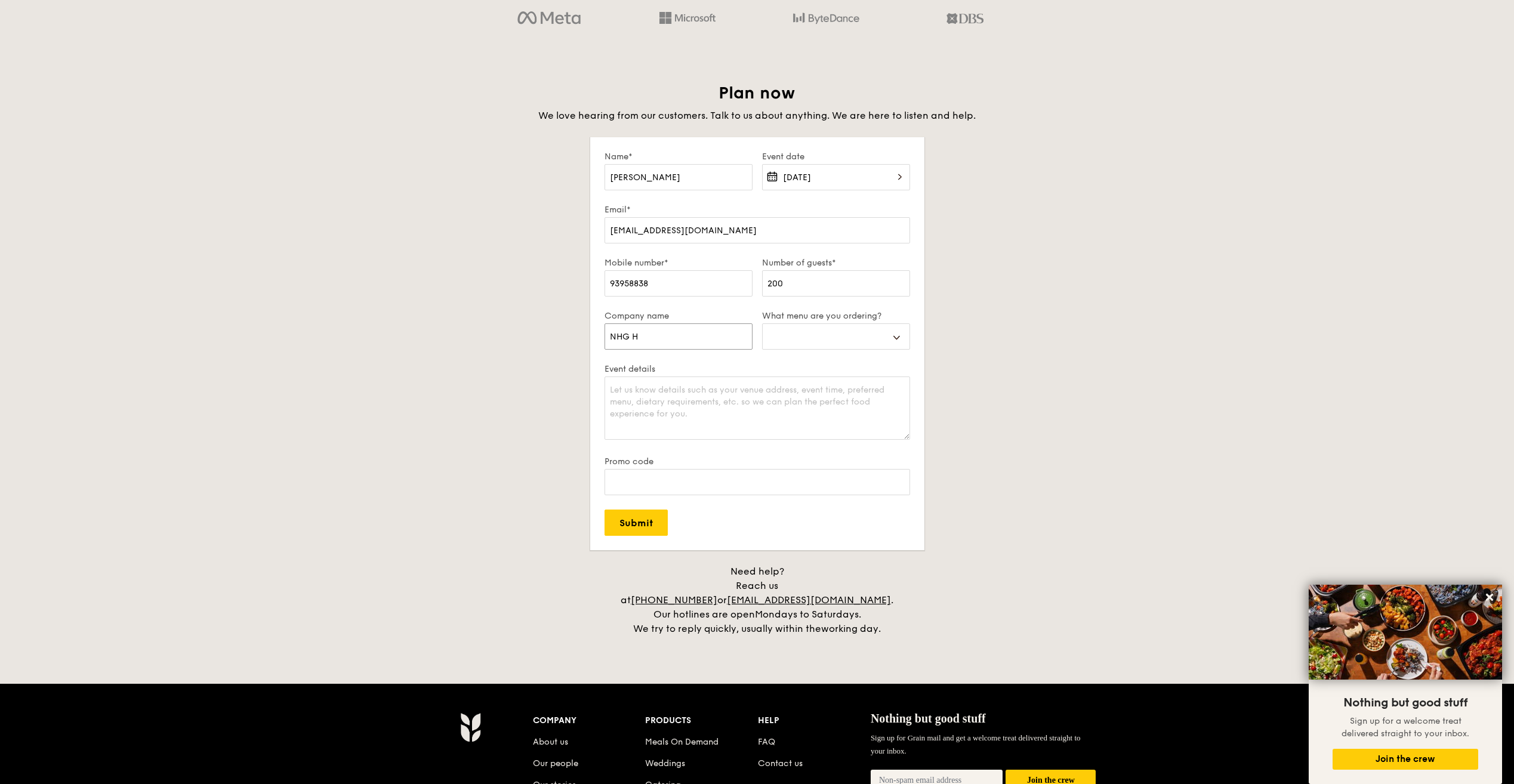
select select
type input "NHG Hea"
select select
type input "NHG Heal"
select select
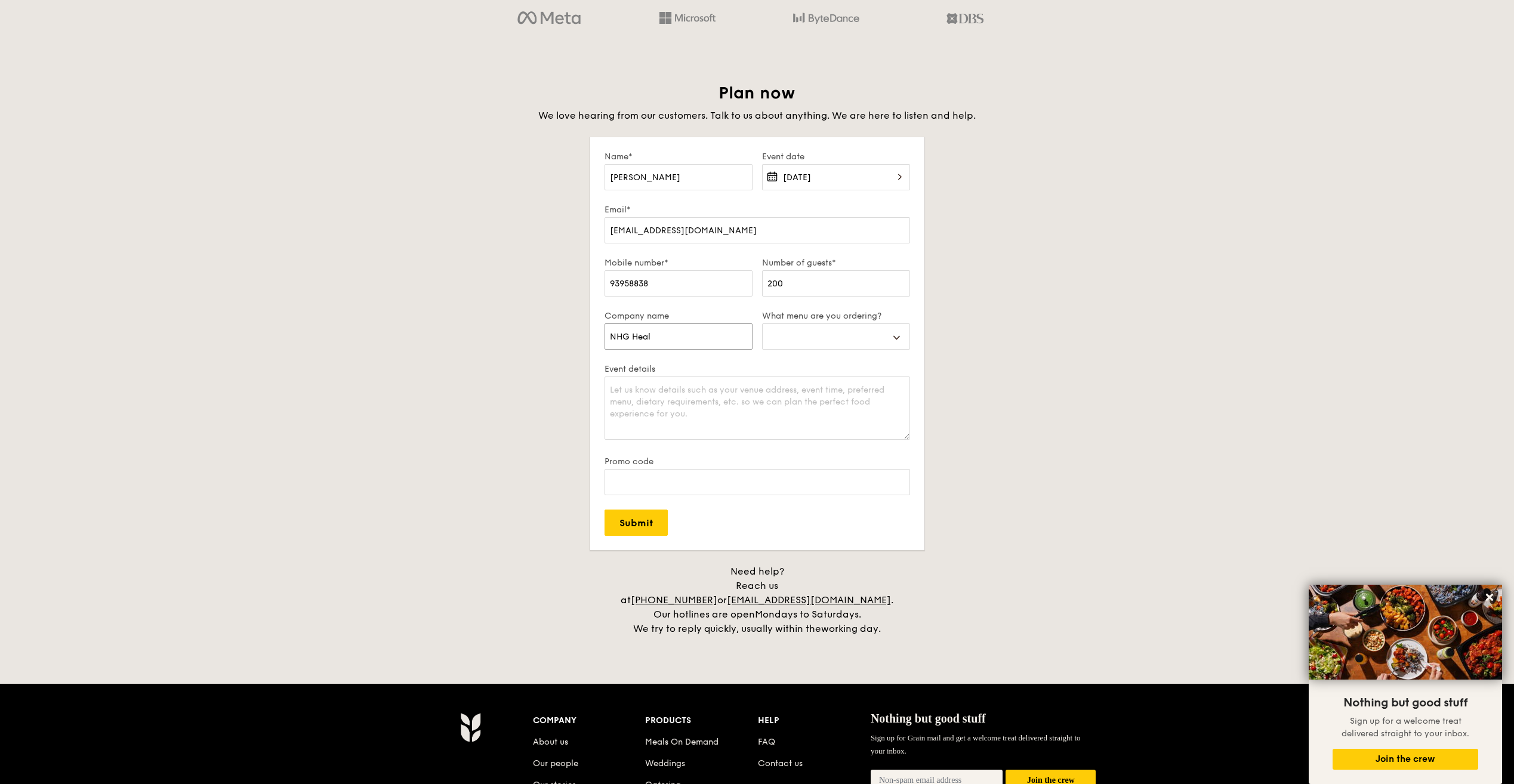
type input "NHG Healt"
select select
type input "NHG Health"
select select
type input "NHG Health"
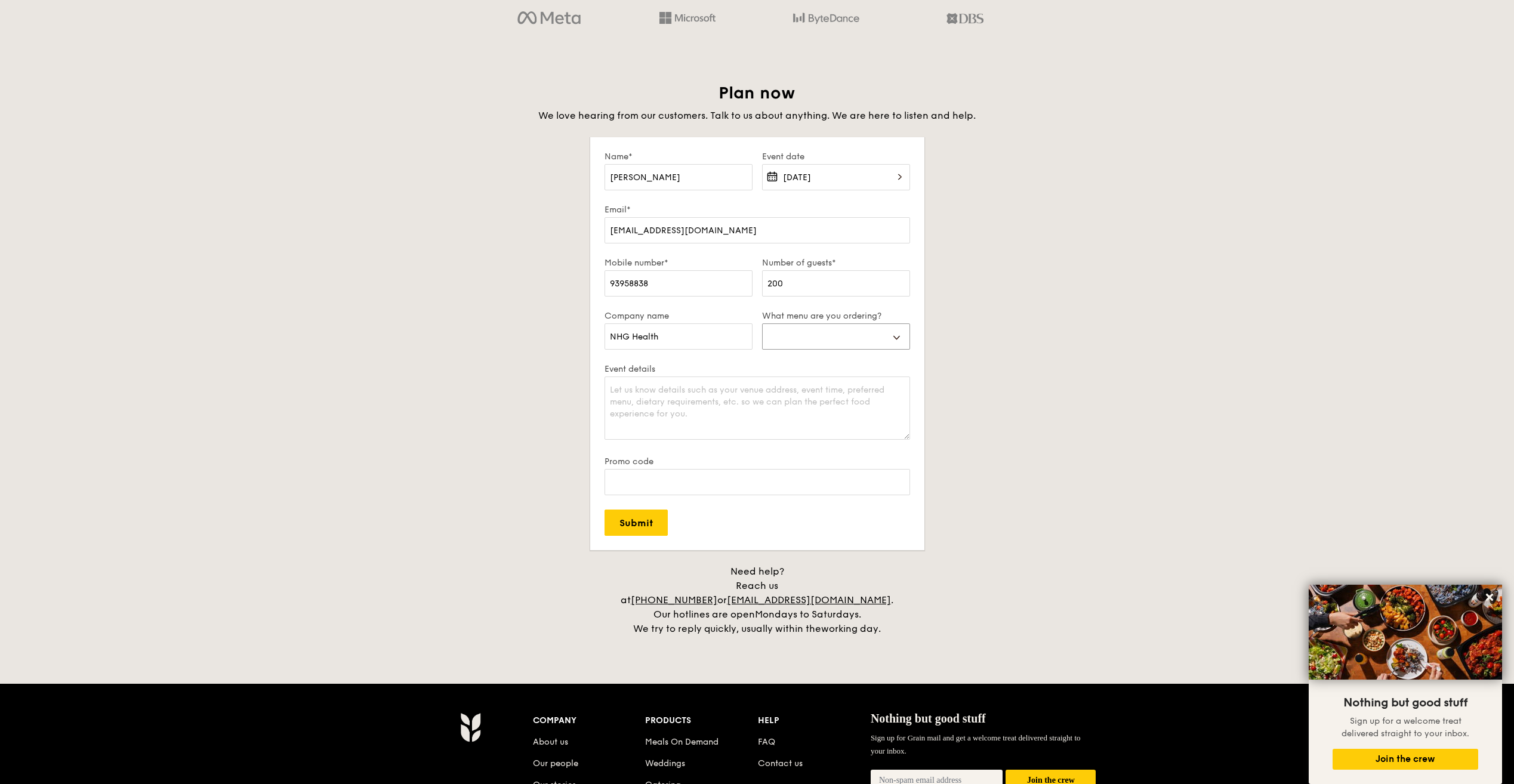
select select "mealBoxes"
click at [793, 405] on textarea "Event details" at bounding box center [757, 408] width 305 height 63
type textarea "h"
click at [872, 423] on textarea "dear grain team, do you have a healthier choice menu for both your regular meal…" at bounding box center [757, 408] width 305 height 63
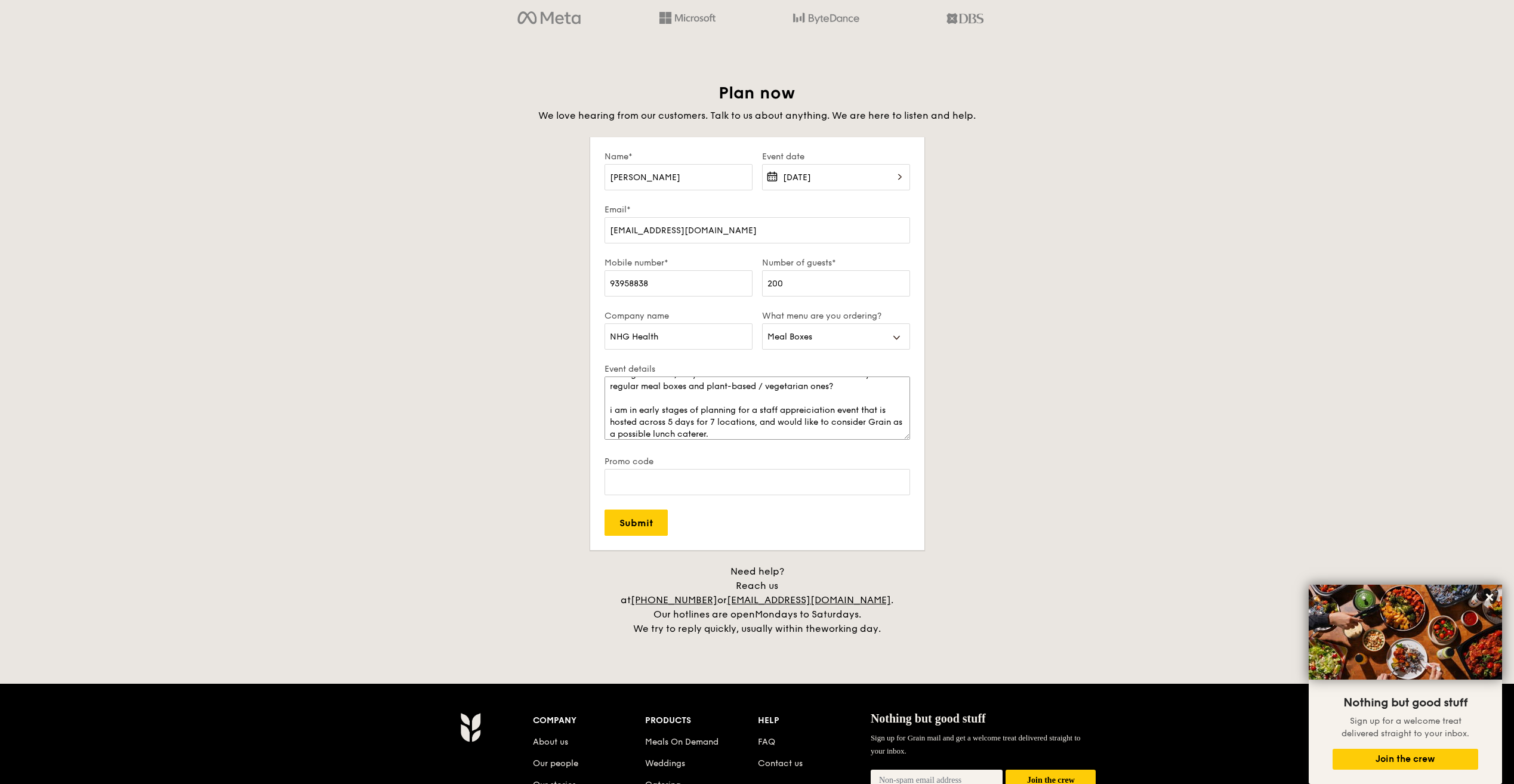
click at [722, 380] on textarea "dear grain team, do you have a healthier choice menu for both your regular meal…" at bounding box center [757, 408] width 305 height 63
click at [636, 384] on textarea "dear grain team, do you have a healthier choice menu for both your regular meal…" at bounding box center [757, 408] width 305 height 63
click at [711, 404] on textarea "dear Grain team, do you have a healthier choice menu for both your regular meal…" at bounding box center [757, 408] width 305 height 63
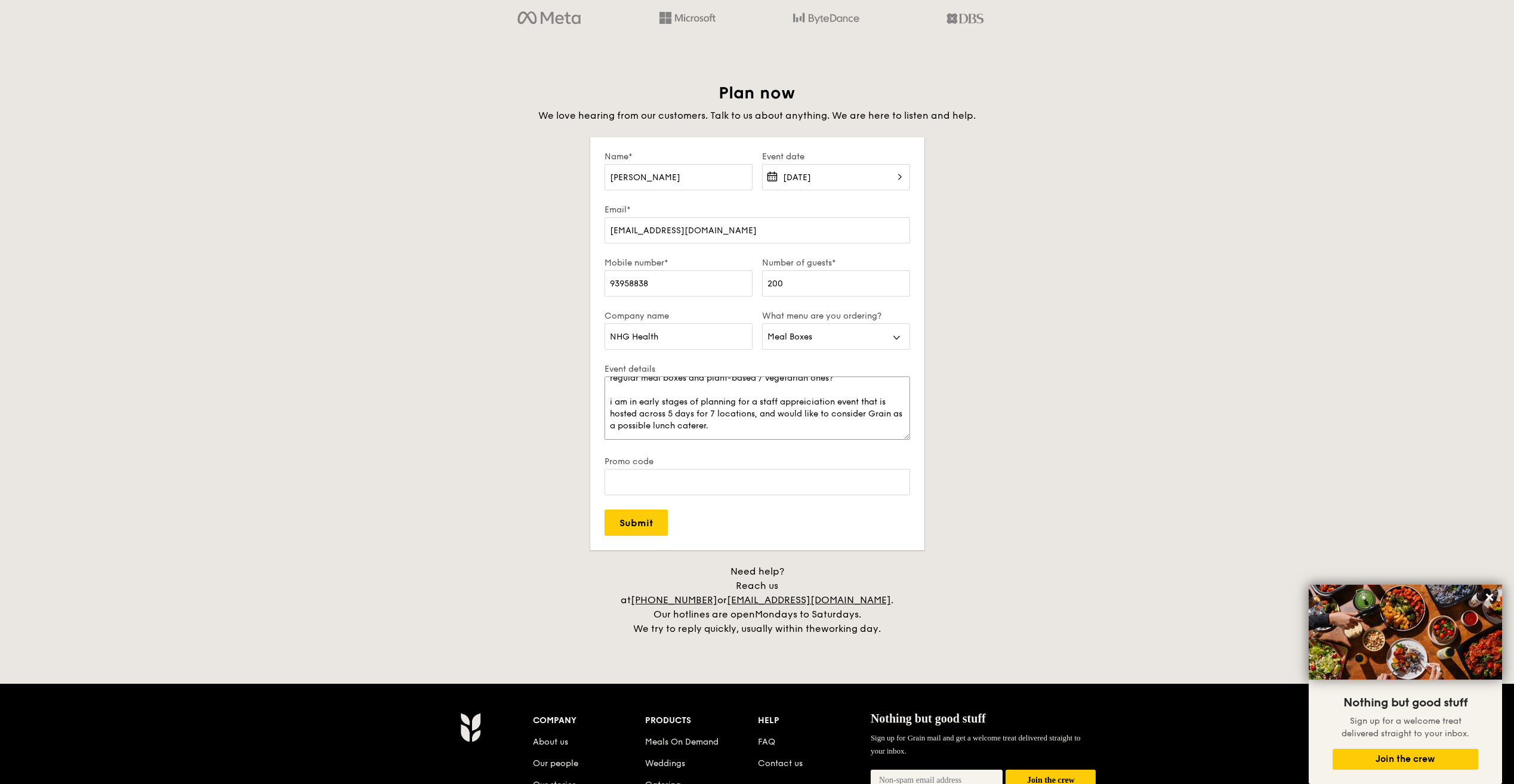
click at [754, 428] on textarea "dear Grain team, do you have a healthier choice menu for both your regular meal…" at bounding box center [757, 408] width 305 height 63
click at [652, 423] on textarea "dear Grain team, do you have a healthier choice menu for both your regular meal…" at bounding box center [757, 408] width 305 height 63
click at [691, 423] on textarea "dear Grain team, do you have a healthier choice menu for both your regular meal…" at bounding box center [757, 408] width 305 height 63
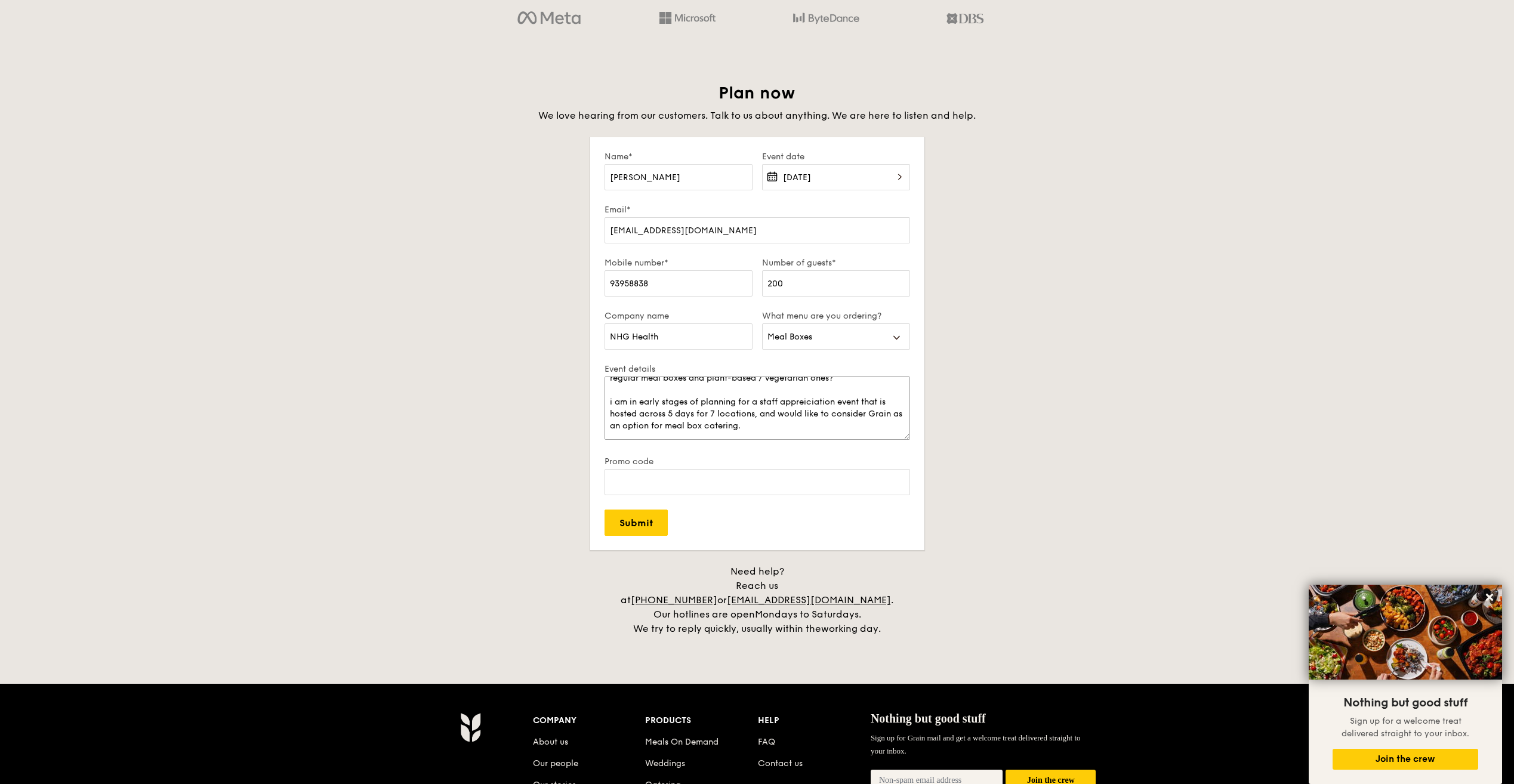
click at [786, 420] on textarea "dear Grain team, do you have a healthier choice menu for both your regular meal…" at bounding box center [757, 408] width 305 height 63
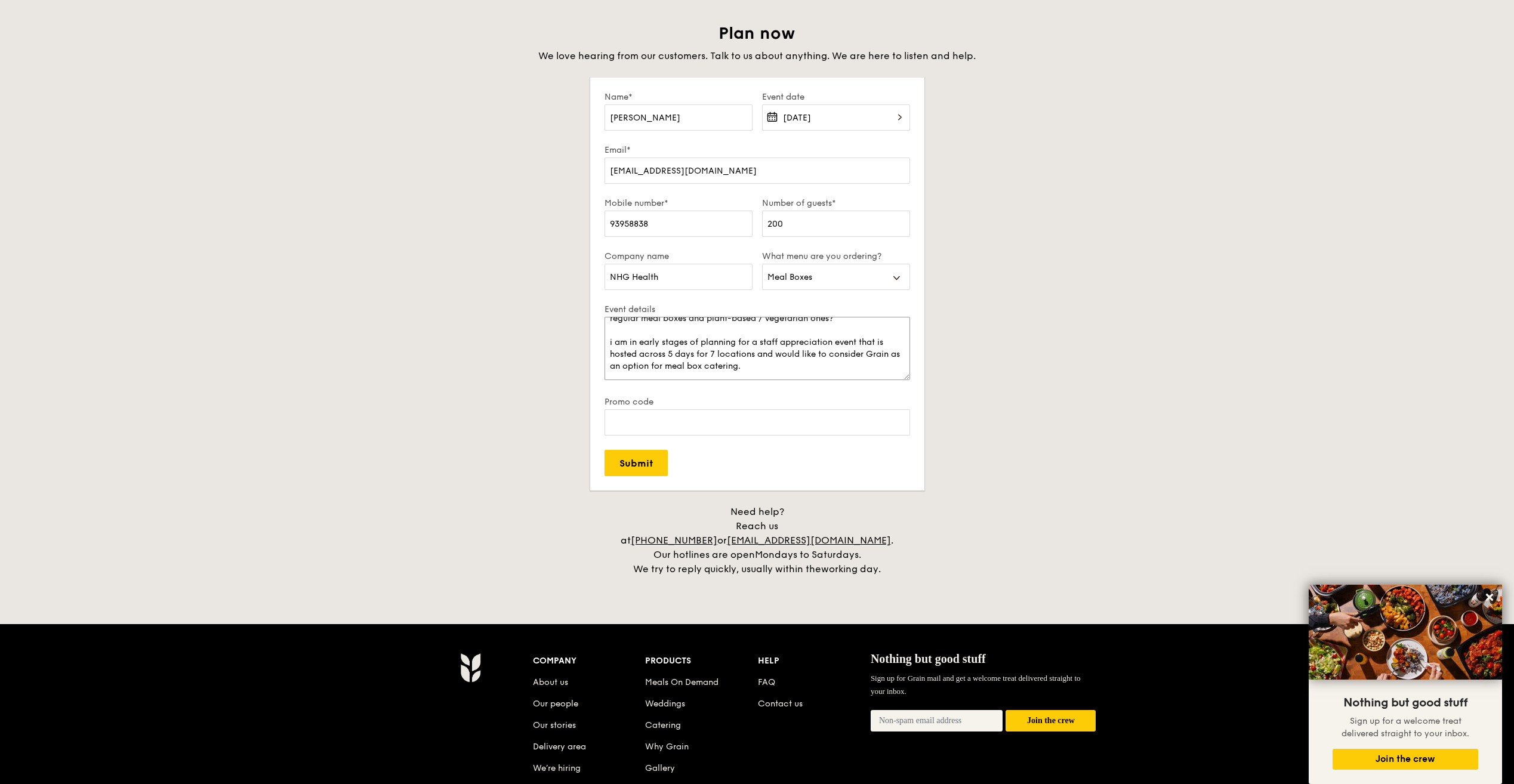
click at [770, 346] on textarea "dear Grain team, do you have a healthier choice menu for both your regular meal…" at bounding box center [757, 349] width 305 height 63
click at [764, 362] on textarea "dear Grain team, do you have a healthier choice menu for both your regular meal…" at bounding box center [757, 349] width 305 height 63
click at [777, 339] on textarea "dear Grain team, do you have a healthier choice menu for both your regular meal…" at bounding box center [757, 349] width 305 height 63
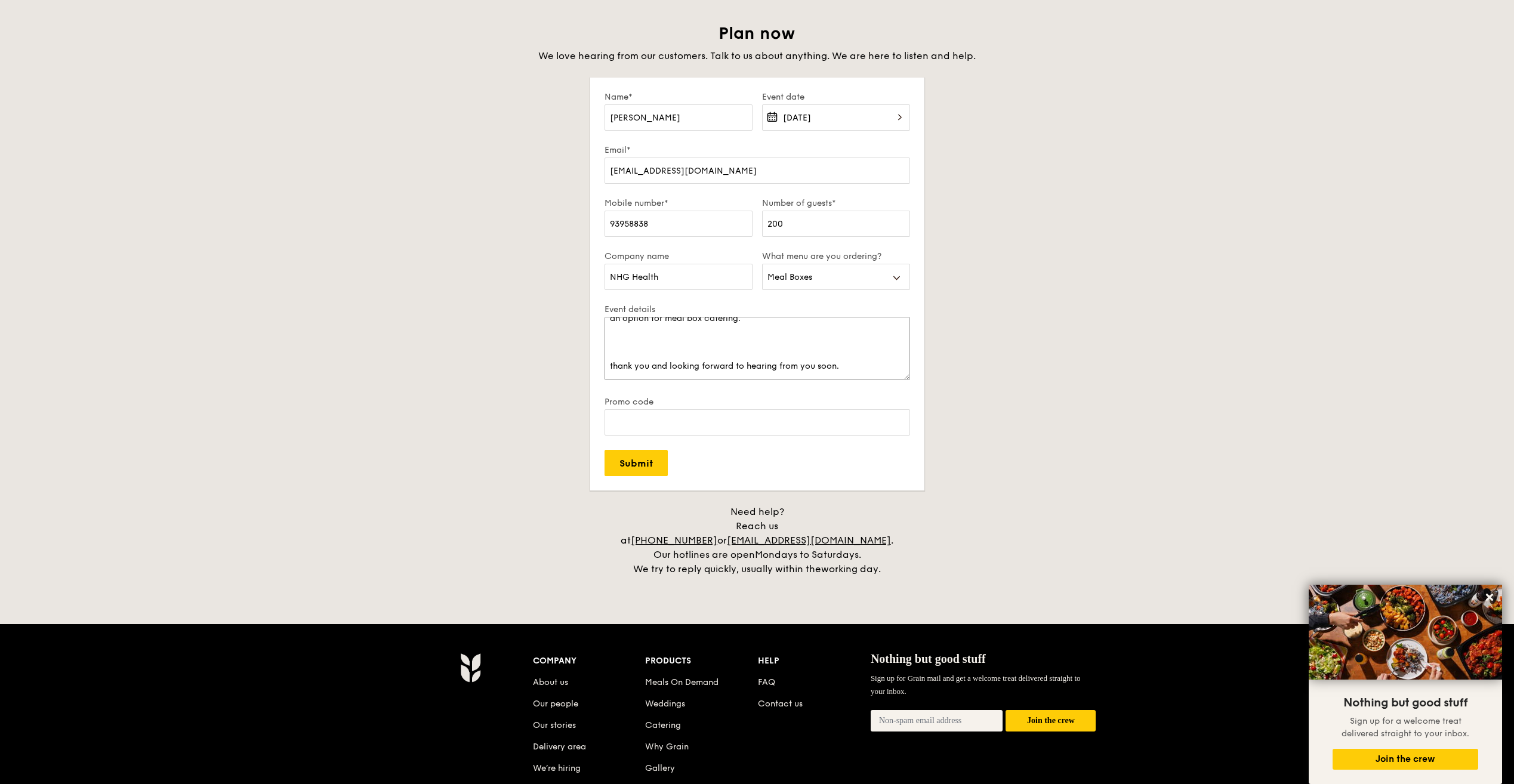
type textarea "dear Grain team, do you have a healthier choice menu for both your regular meal…"
click at [791, 226] on input "200" at bounding box center [836, 224] width 148 height 26
type input "250 - 300"
click at [688, 346] on textarea "dear Grain team, do you have a healthier choice menu for both your regular meal…" at bounding box center [757, 349] width 305 height 63
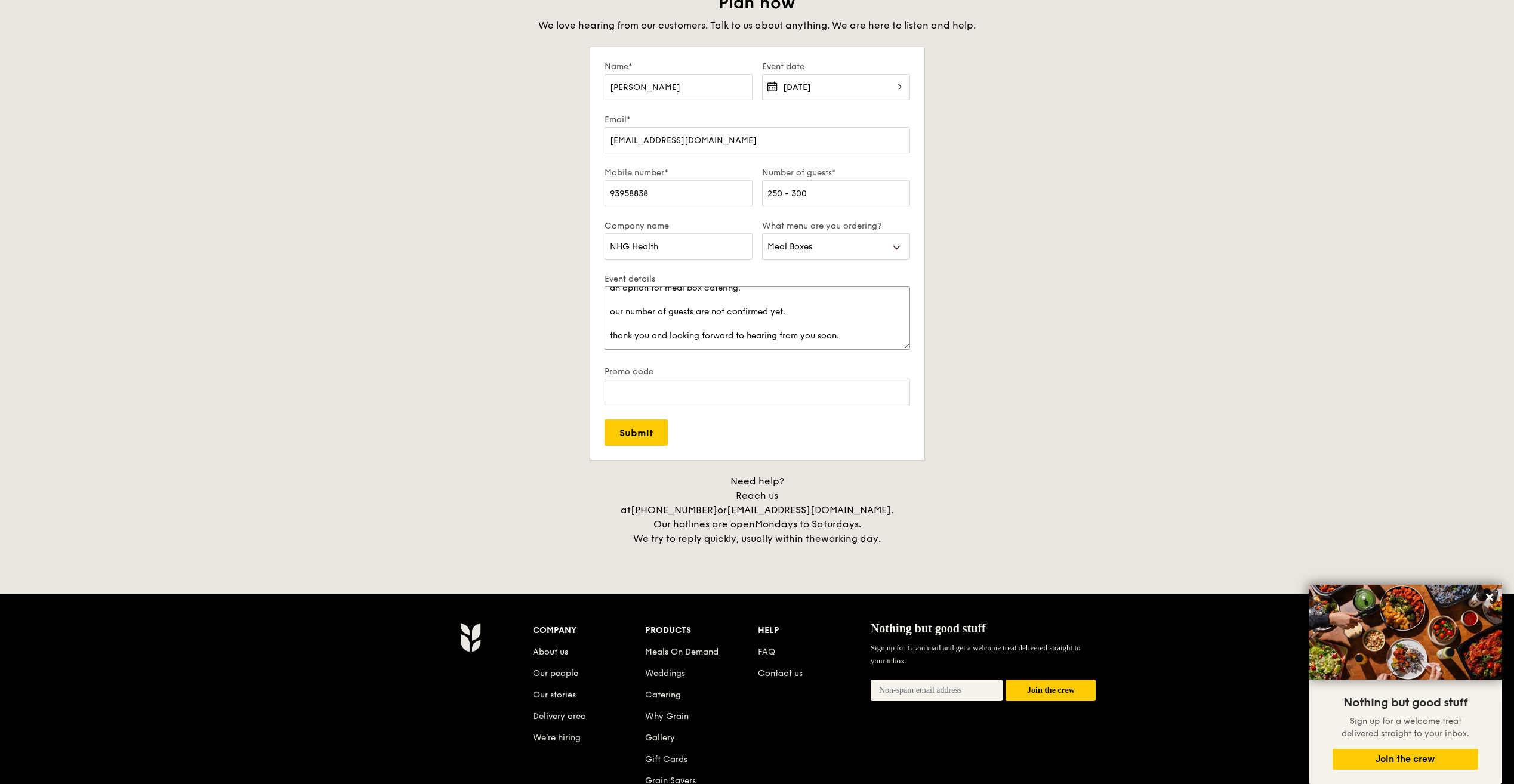
scroll to position [2091, 0]
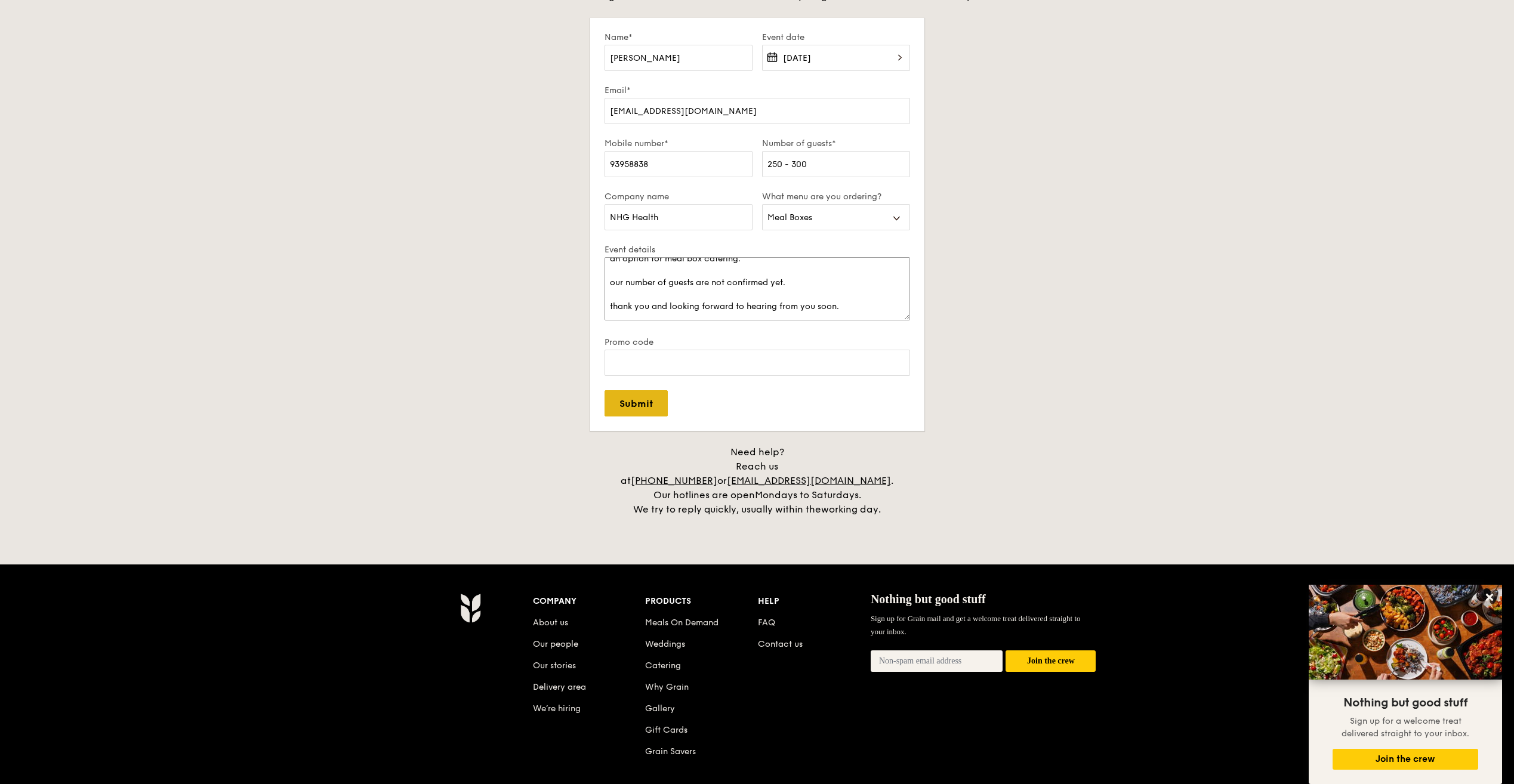
type textarea "dear Grain team, do you have a healthier choice menu for both your regular meal…"
click at [653, 406] on input "Submit" at bounding box center [636, 404] width 63 height 26
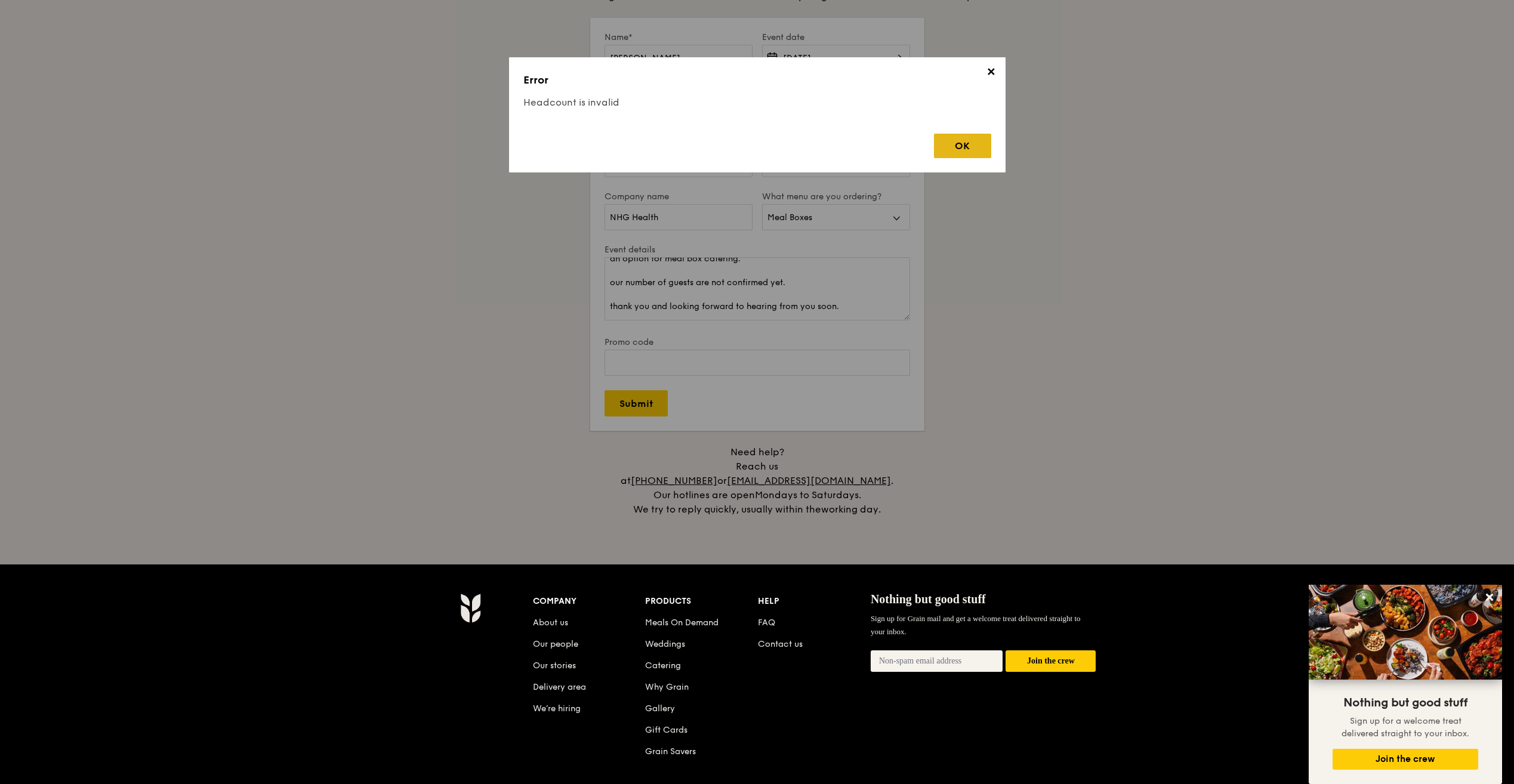
click at [980, 153] on div "OK" at bounding box center [962, 145] width 57 height 24
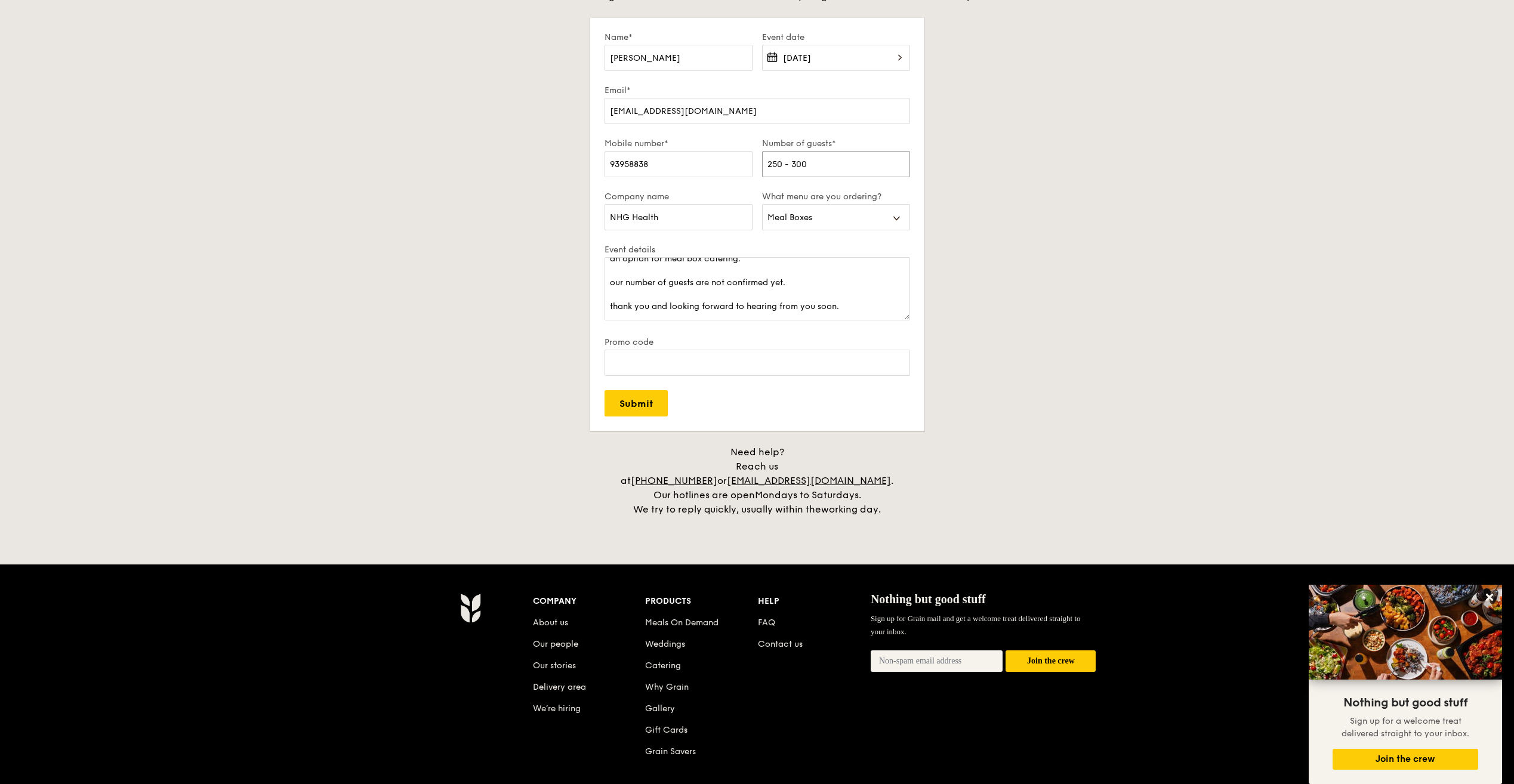
drag, startPoint x: 824, startPoint y: 160, endPoint x: 727, endPoint y: 155, distance: 97.1
click at [727, 155] on div "Mobile number* 93958838 Number of guests* 250 - 300" at bounding box center [757, 165] width 315 height 53
type input "300"
click at [629, 405] on input "Submit" at bounding box center [636, 404] width 63 height 26
select select
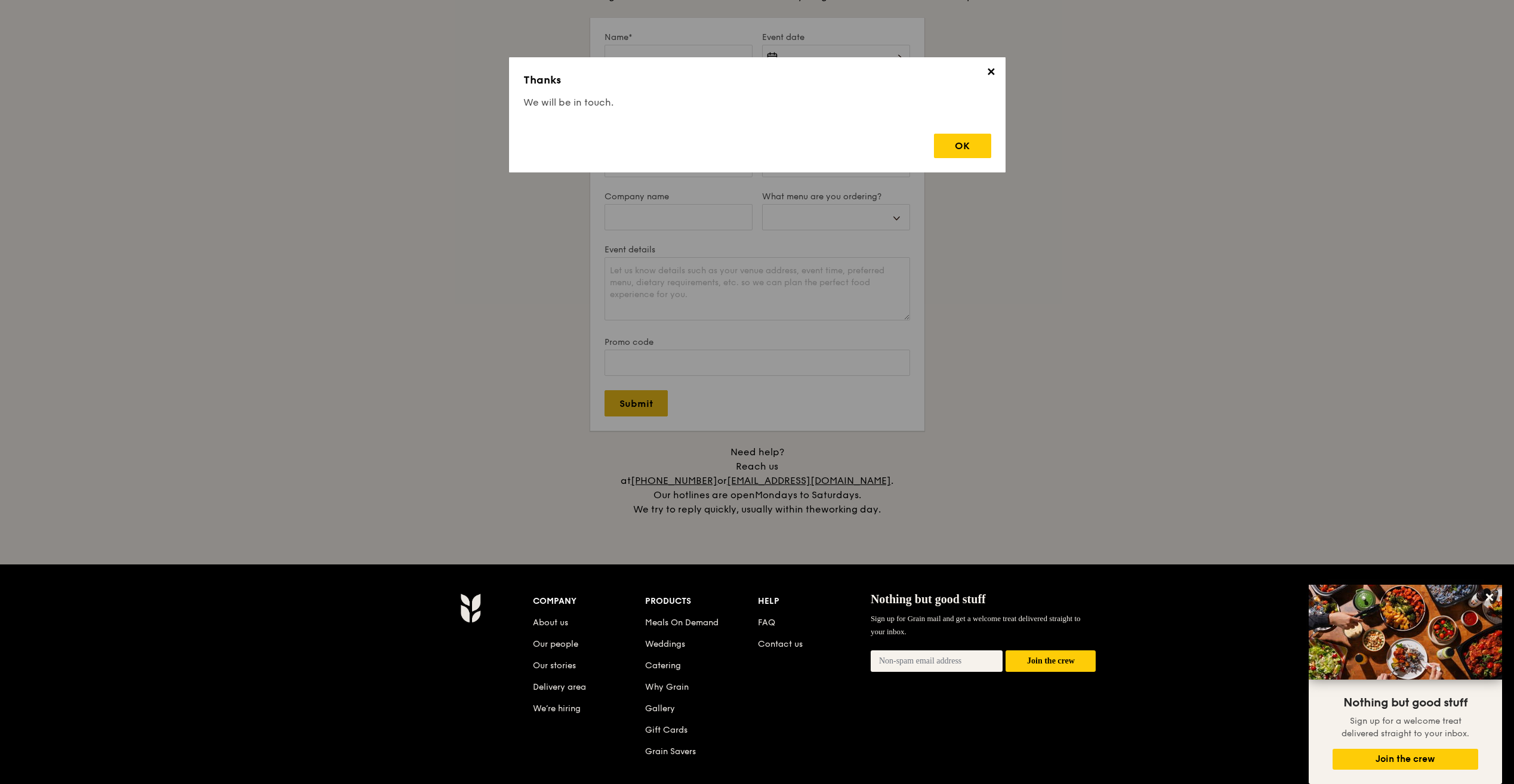
scroll to position [0, 0]
click at [953, 149] on div "OK" at bounding box center [962, 145] width 57 height 24
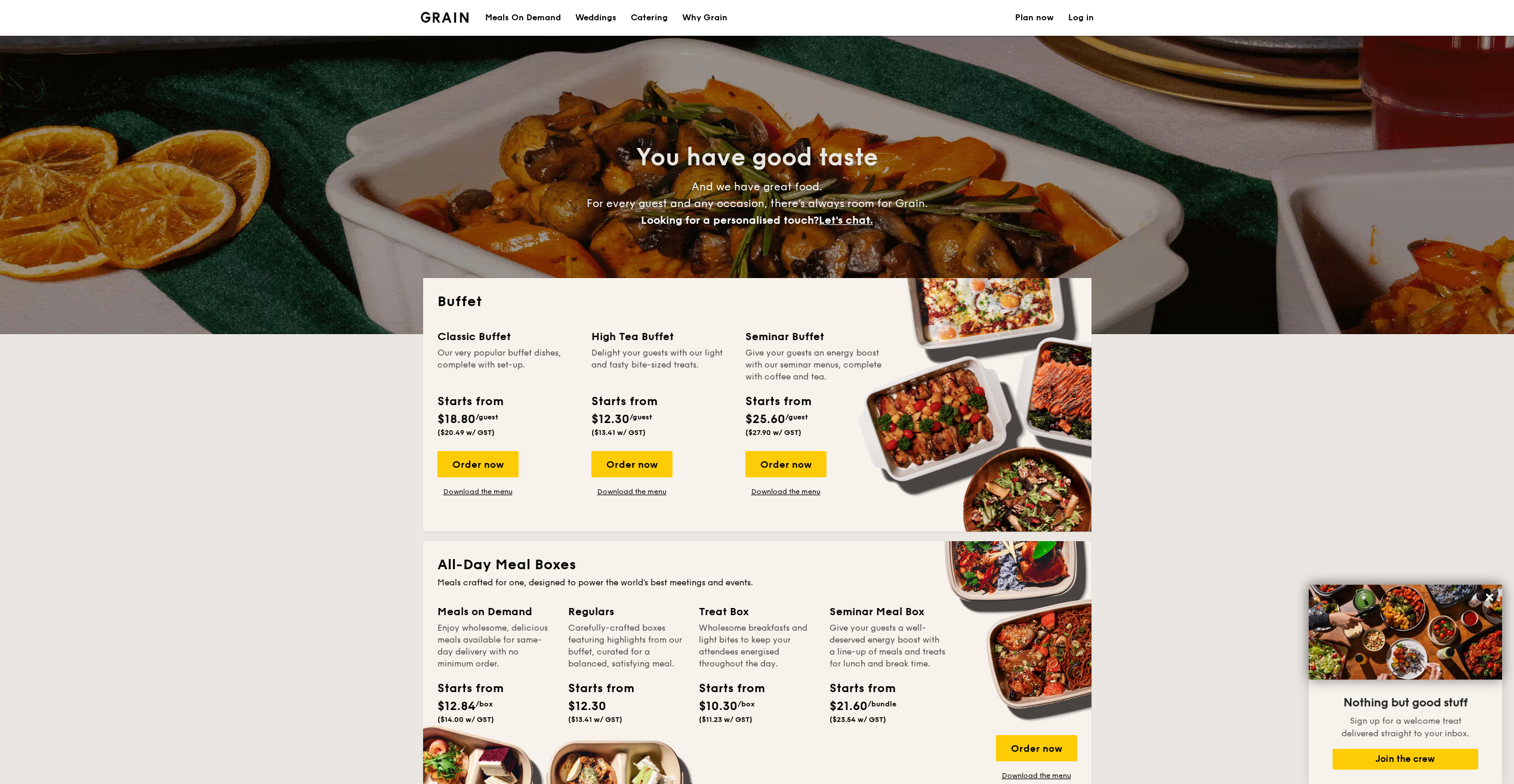
click at [550, 15] on div "Meals On Demand" at bounding box center [523, 18] width 76 height 36
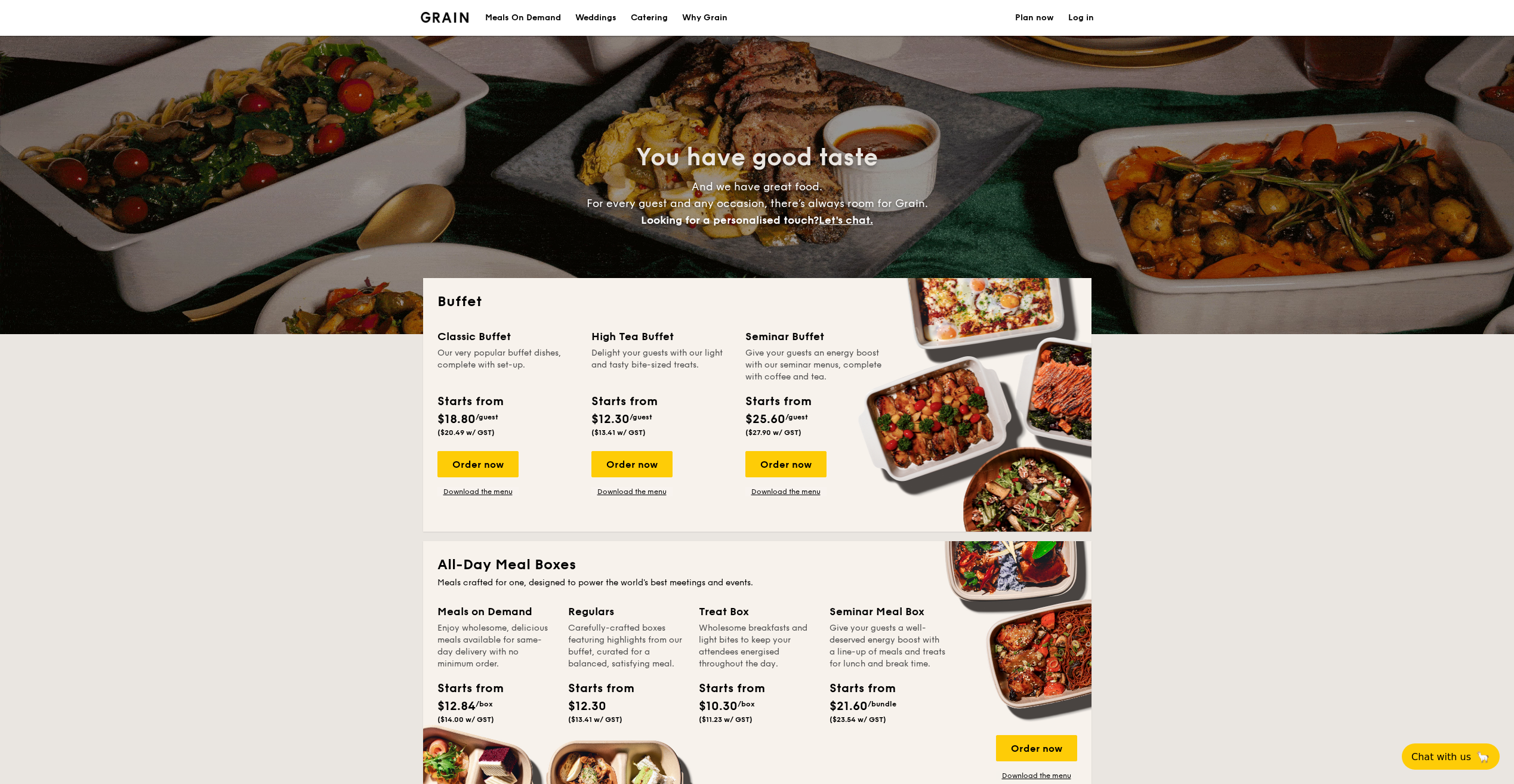
select select
click at [656, 9] on h1 "Catering" at bounding box center [649, 18] width 37 height 36
click at [701, 17] on div "Why Grain" at bounding box center [704, 18] width 45 height 36
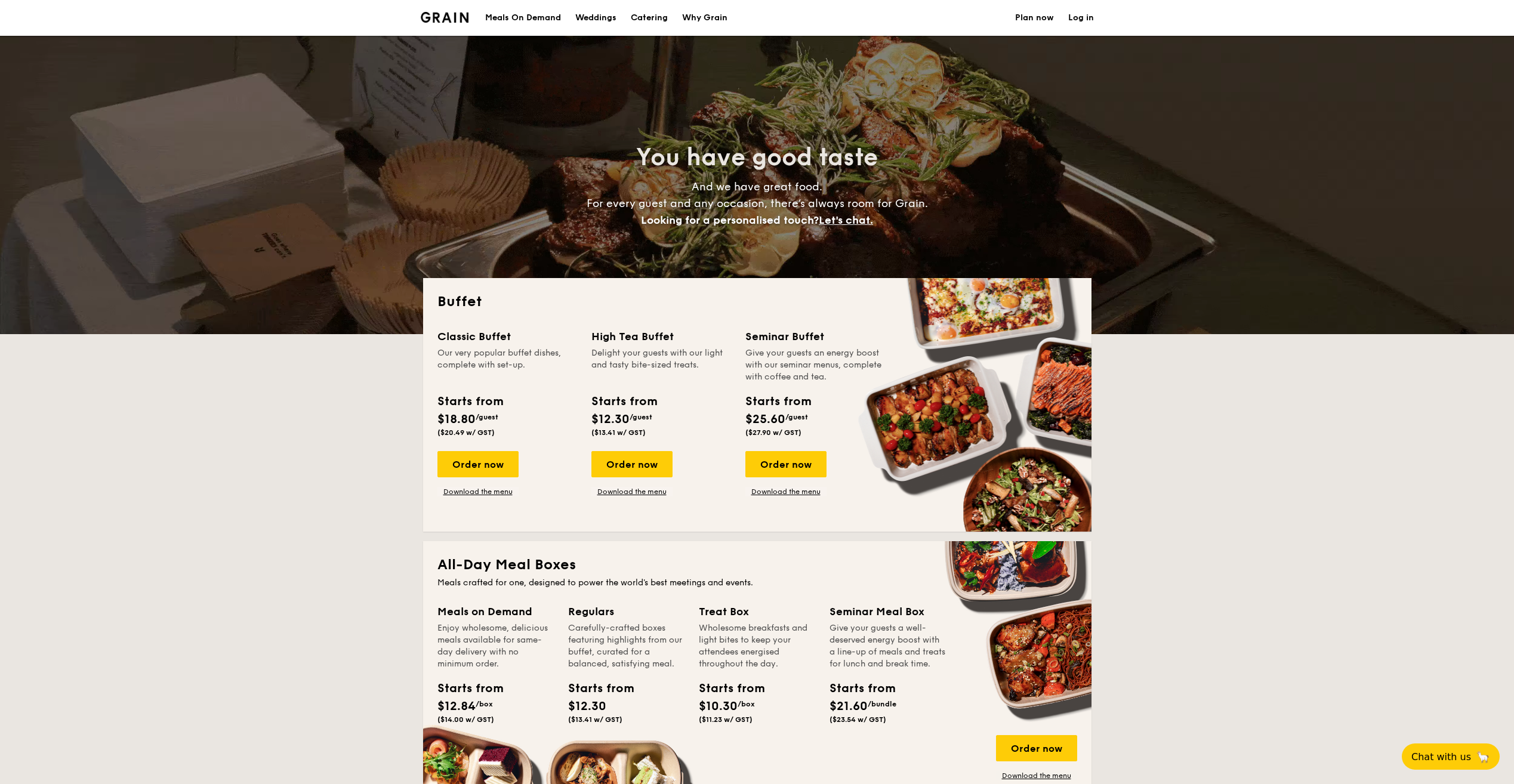
select select
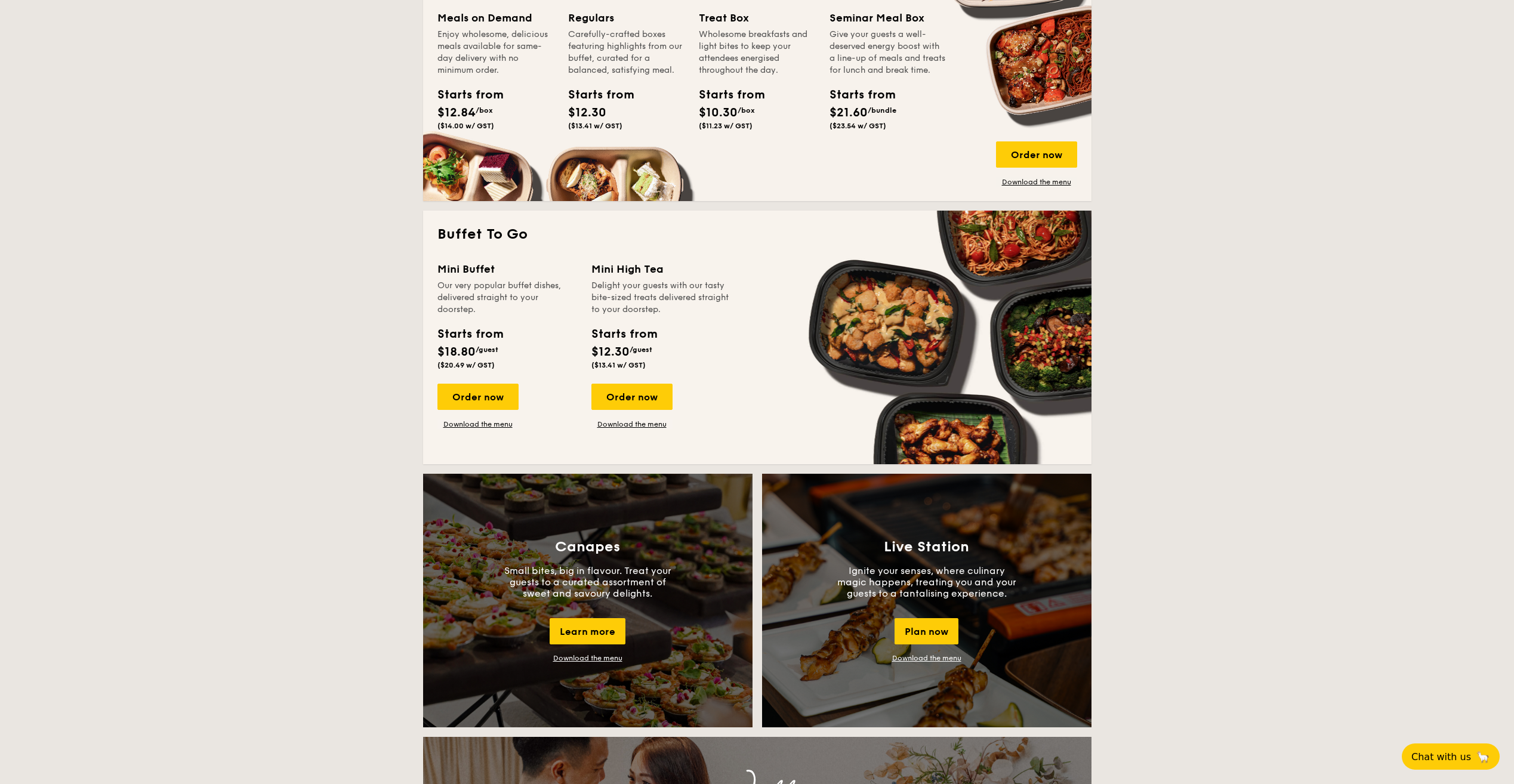
scroll to position [596, 0]
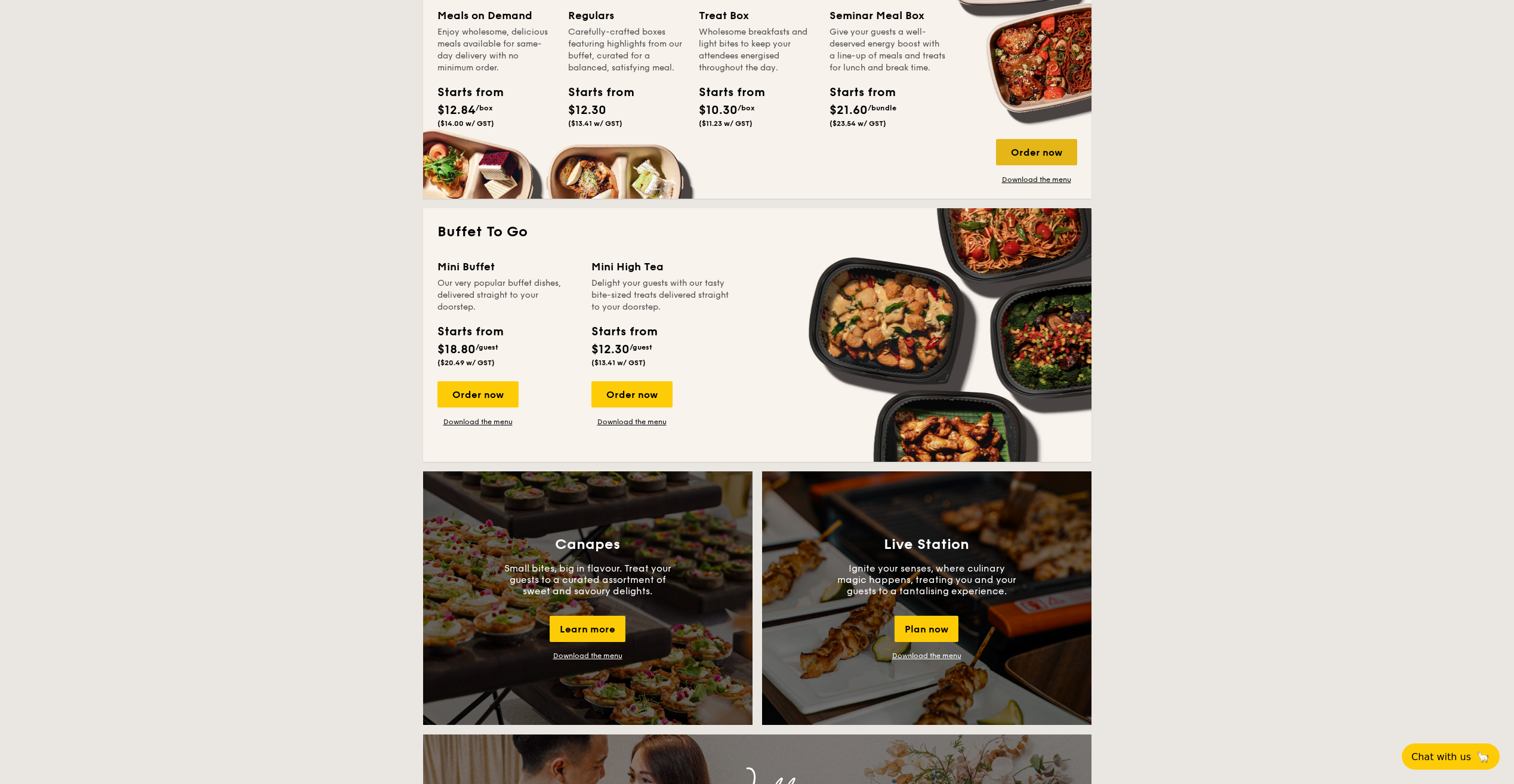
click at [1017, 145] on div "Order now" at bounding box center [1036, 152] width 81 height 26
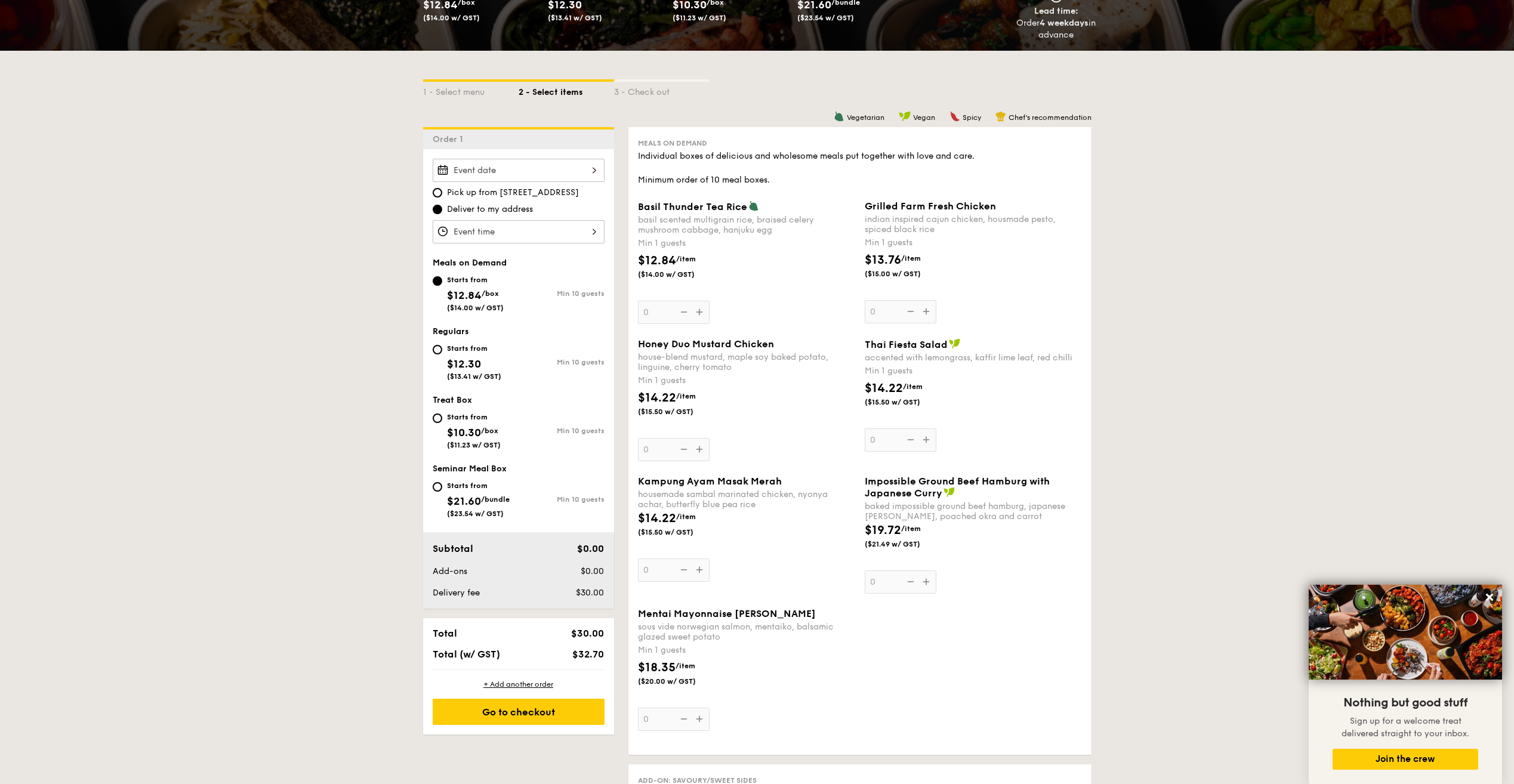
scroll to position [239, 0]
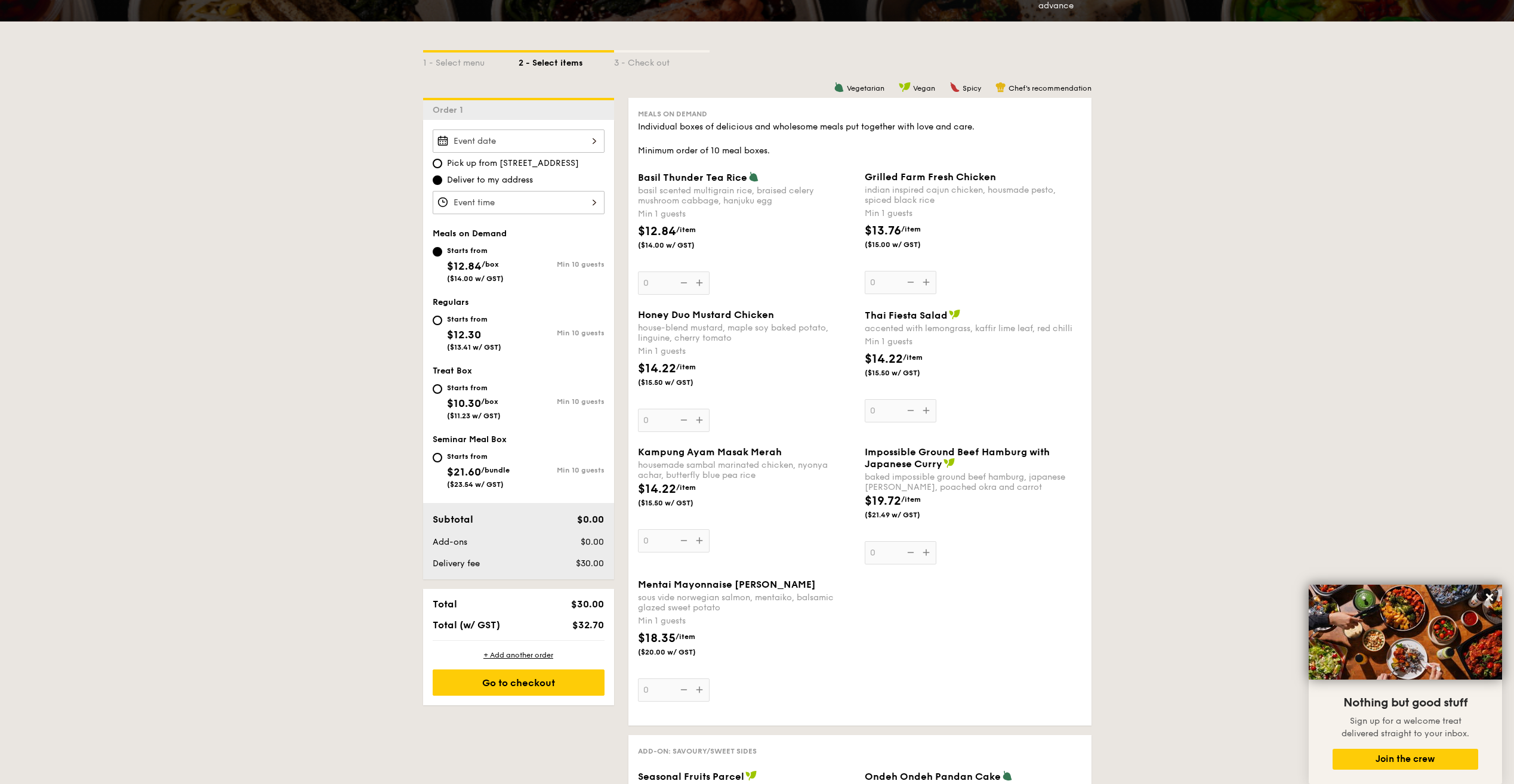
click at [694, 172] on span "Basil Thunder Tea Rice" at bounding box center [693, 177] width 109 height 11
click at [694, 272] on input "0" at bounding box center [673, 283] width 72 height 23
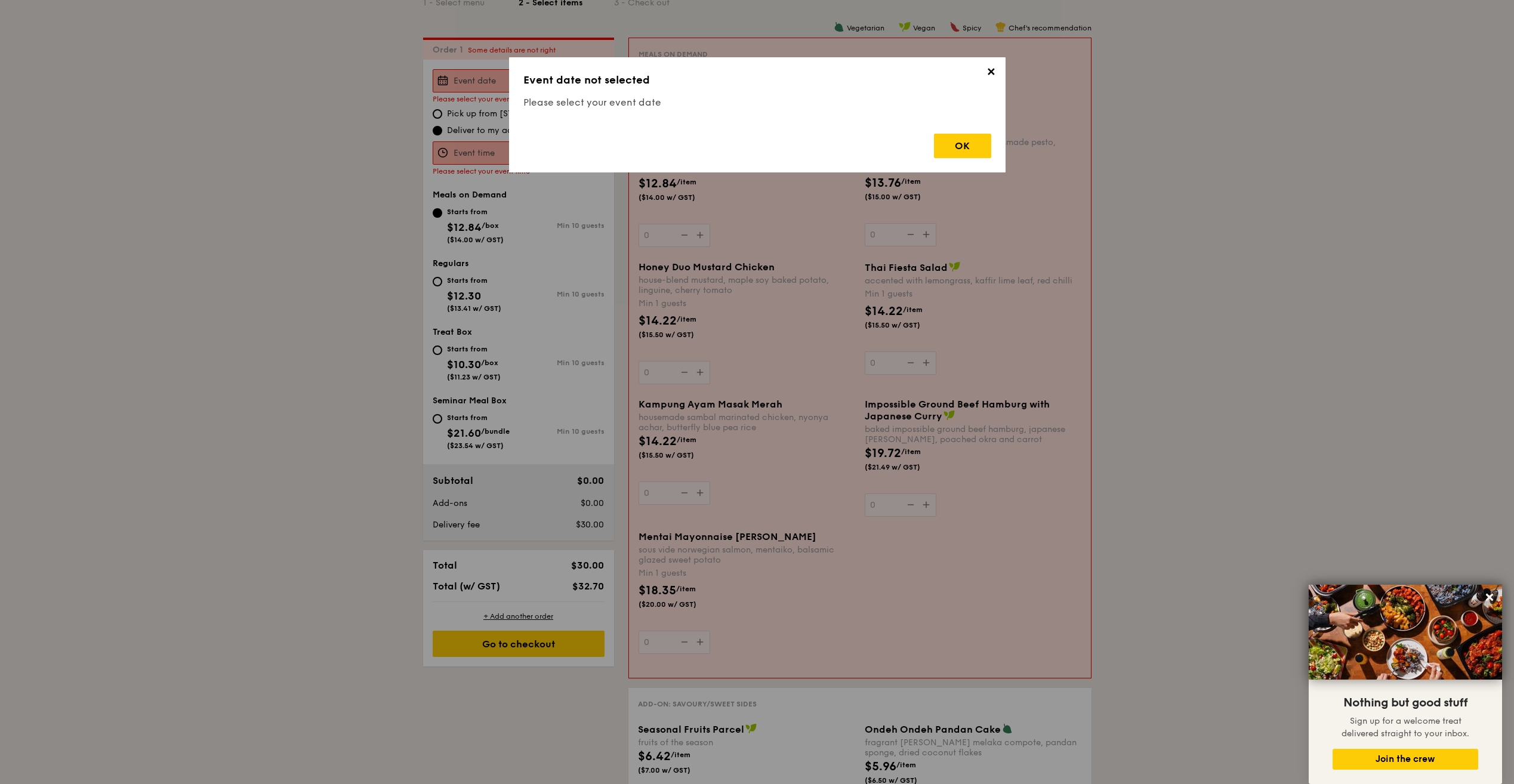
scroll to position [318, 0]
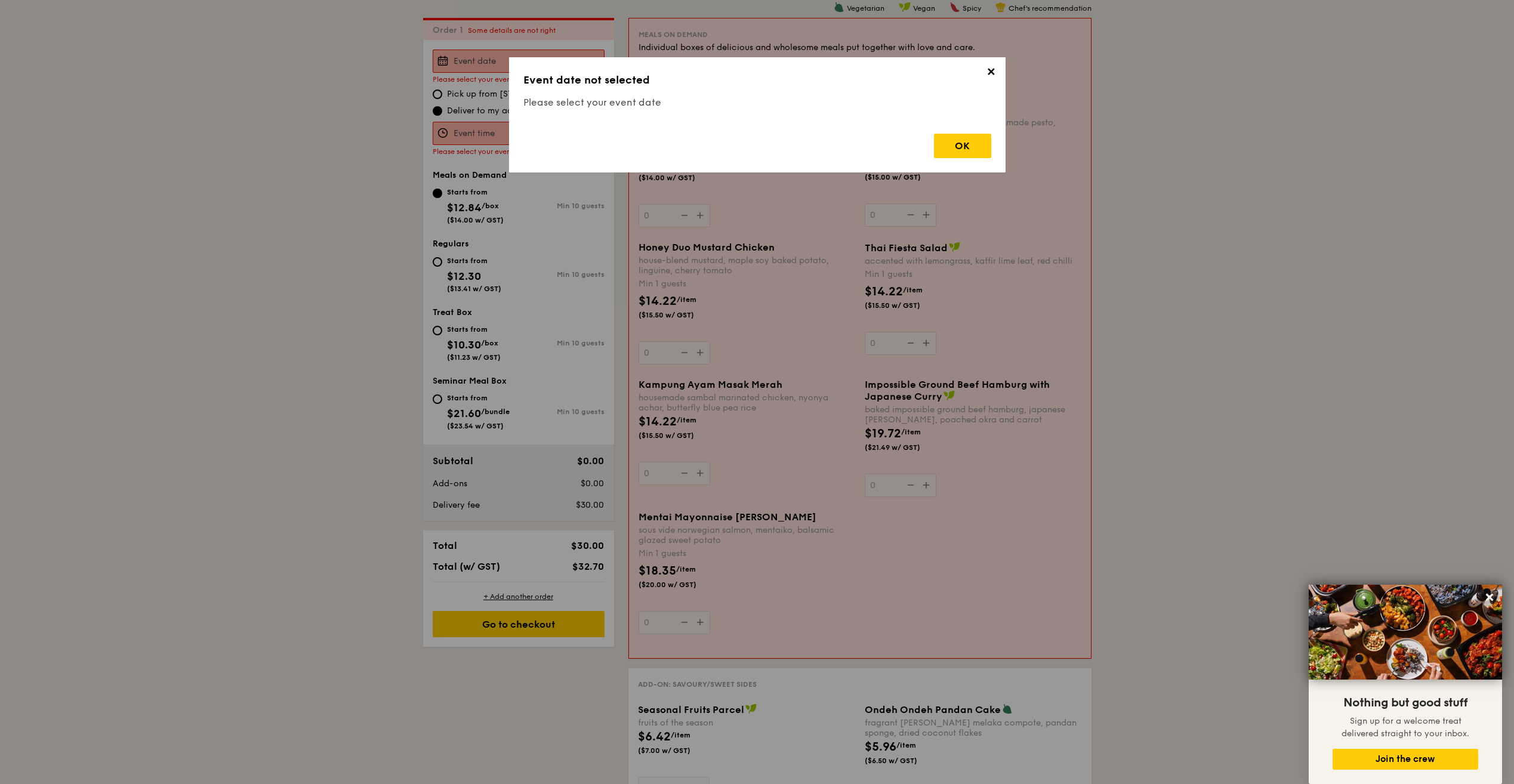
click at [993, 73] on span "✕" at bounding box center [991, 74] width 17 height 17
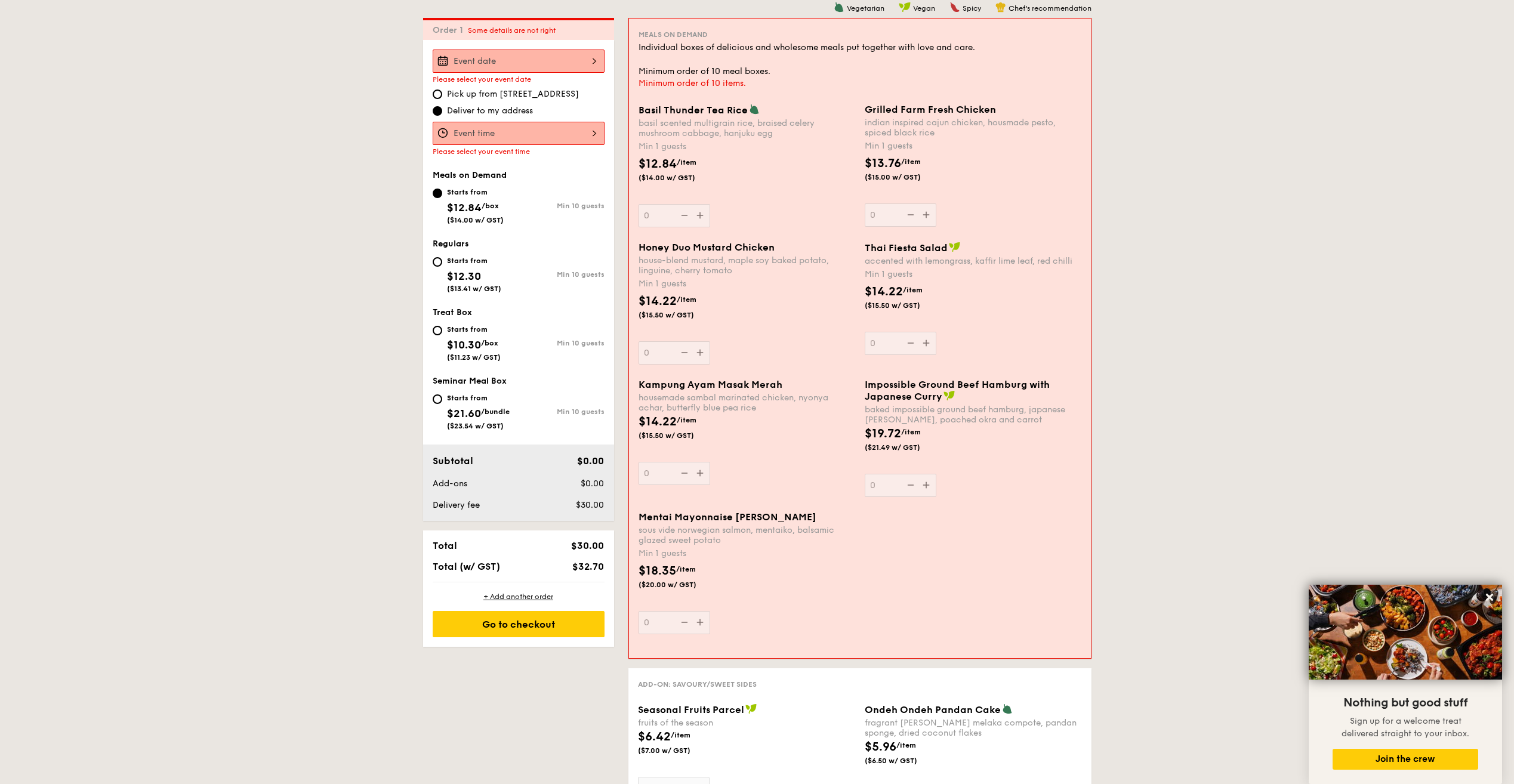
scroll to position [0, 0]
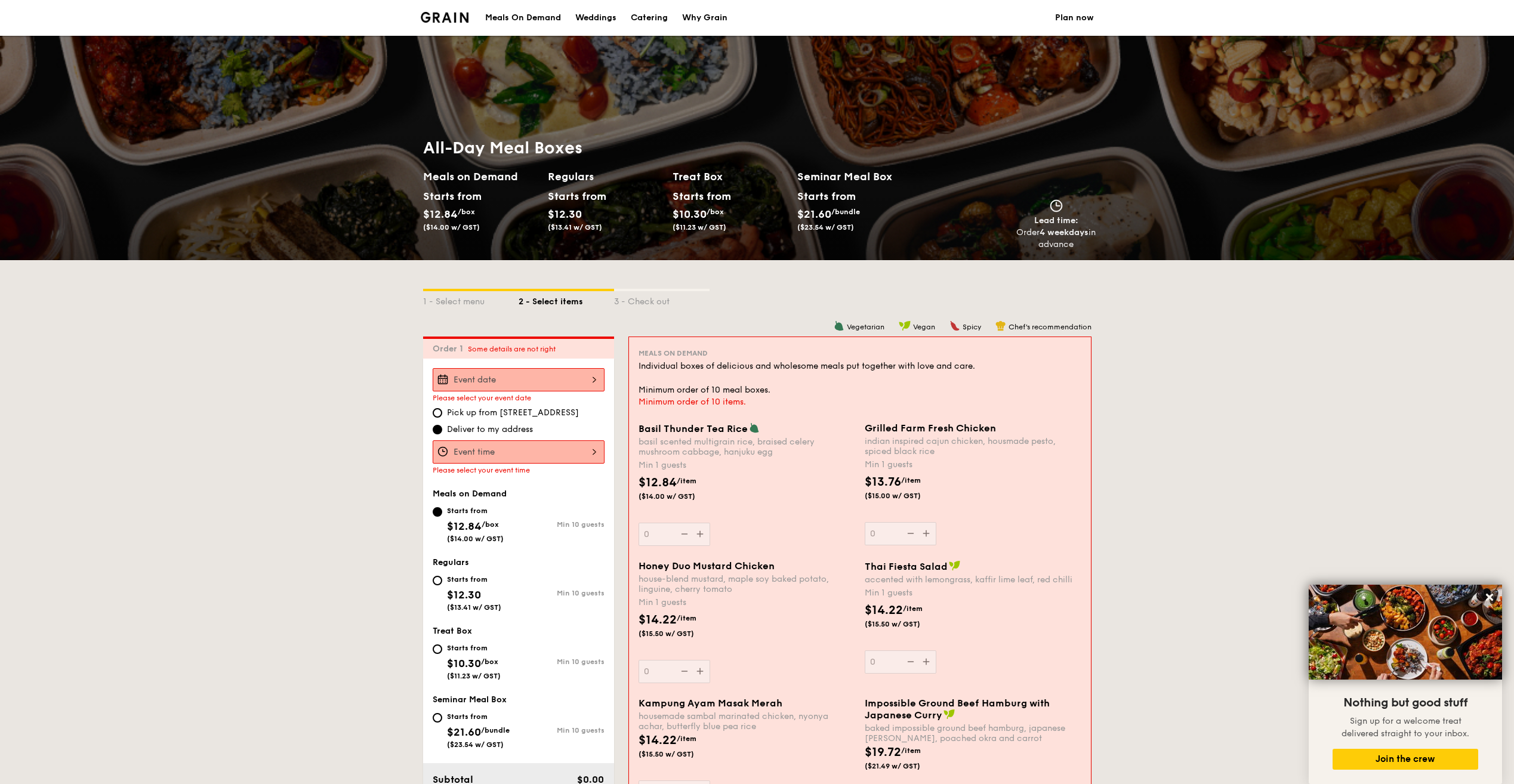
select select
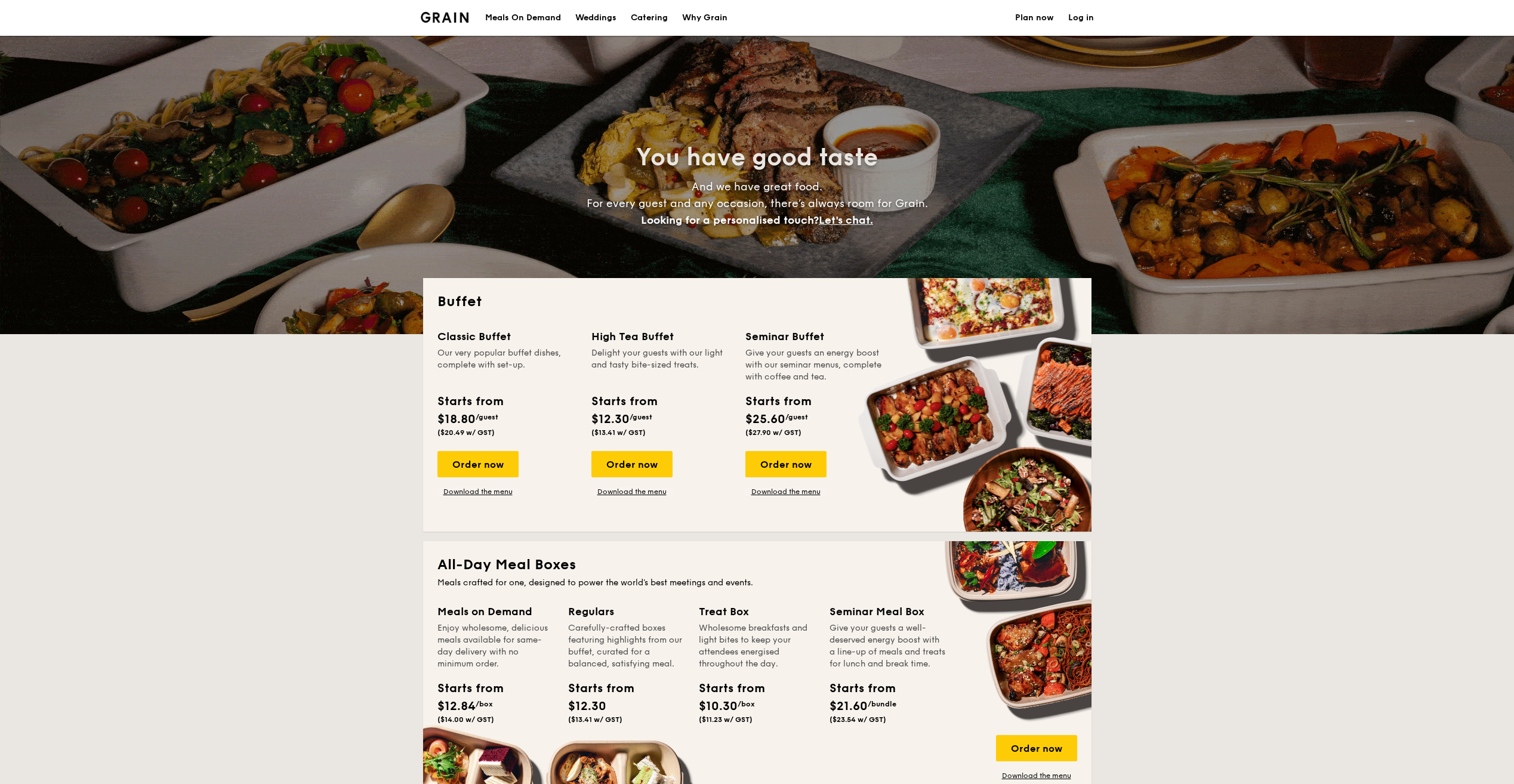
select select
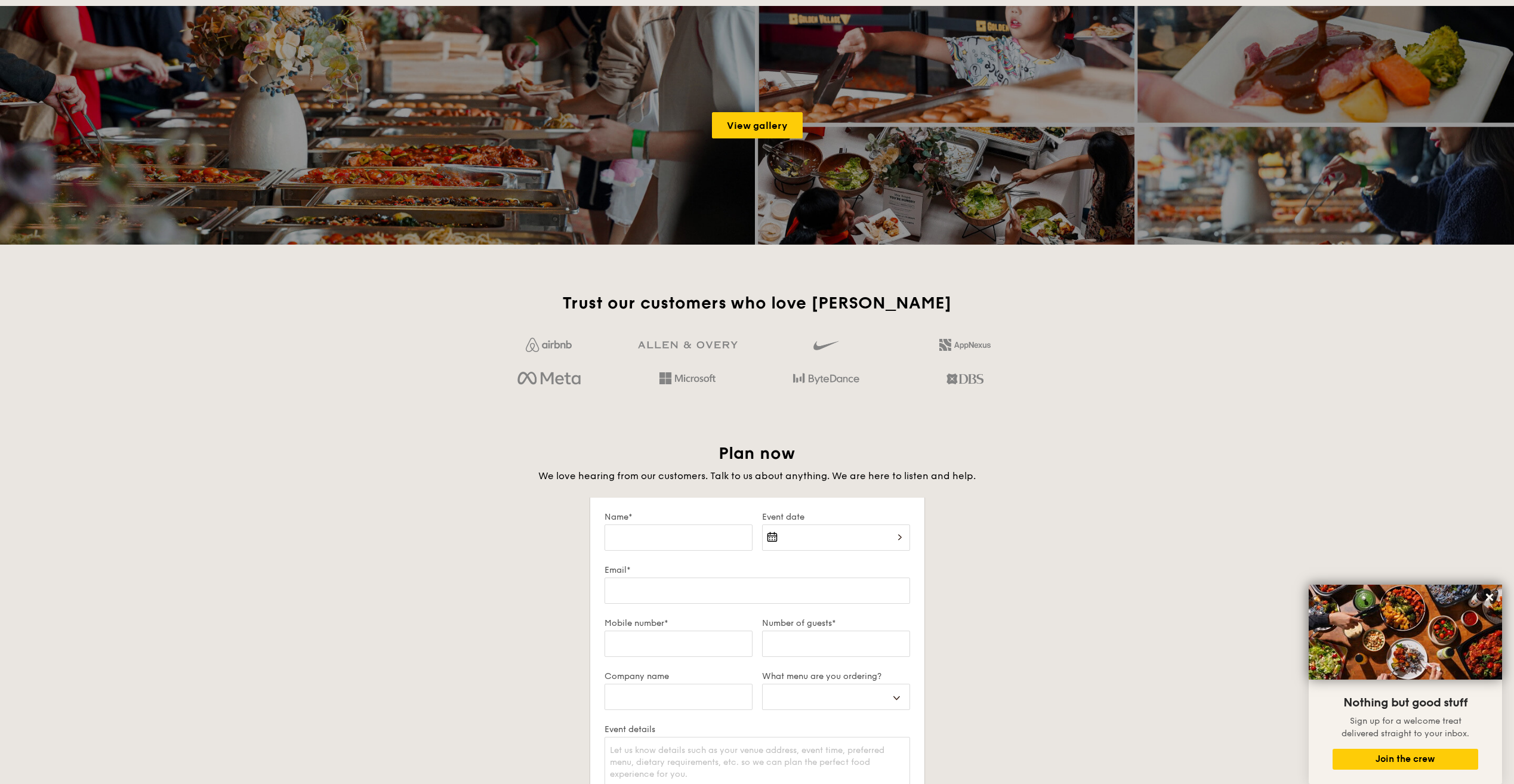
scroll to position [2210, 0]
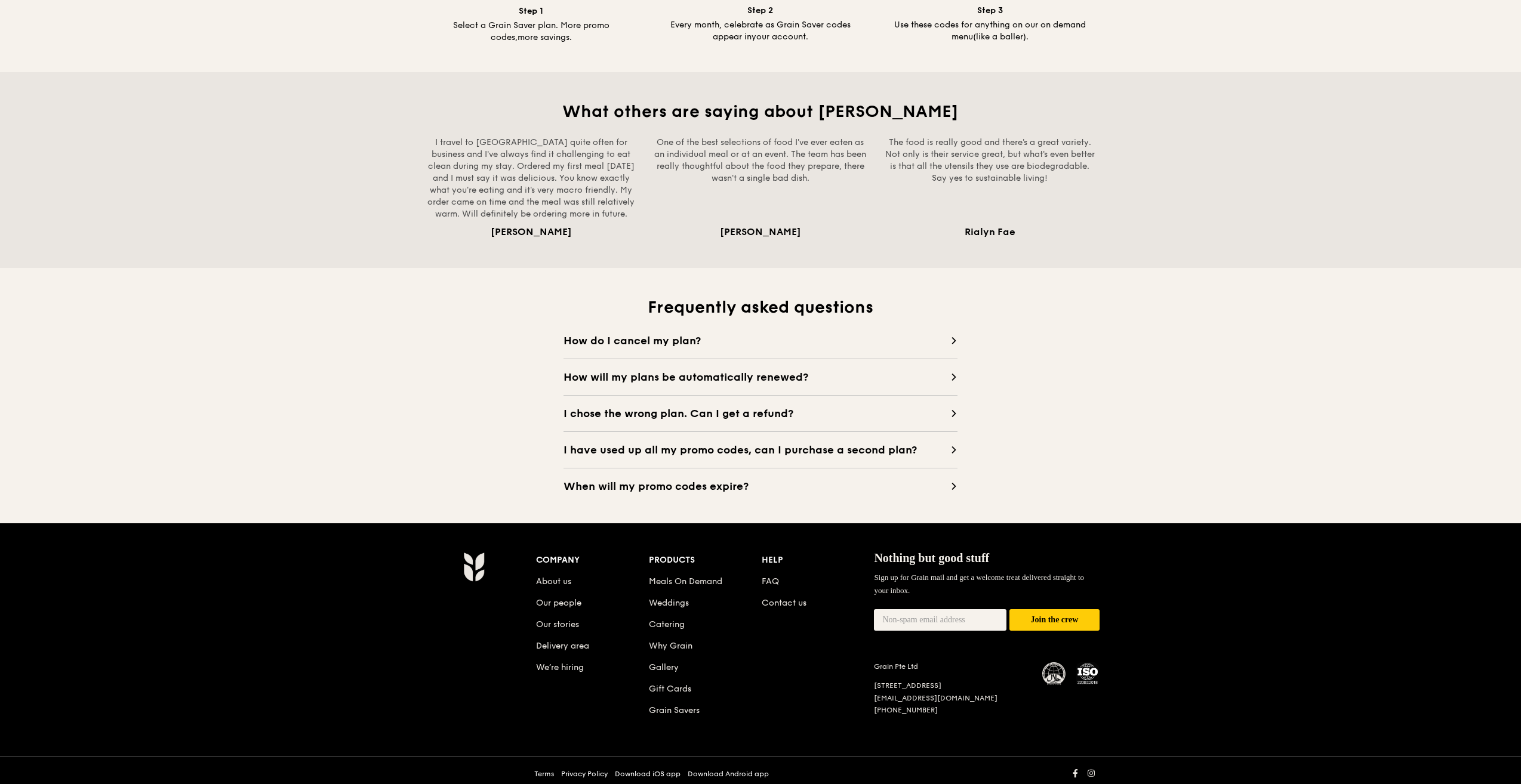
scroll to position [870, 0]
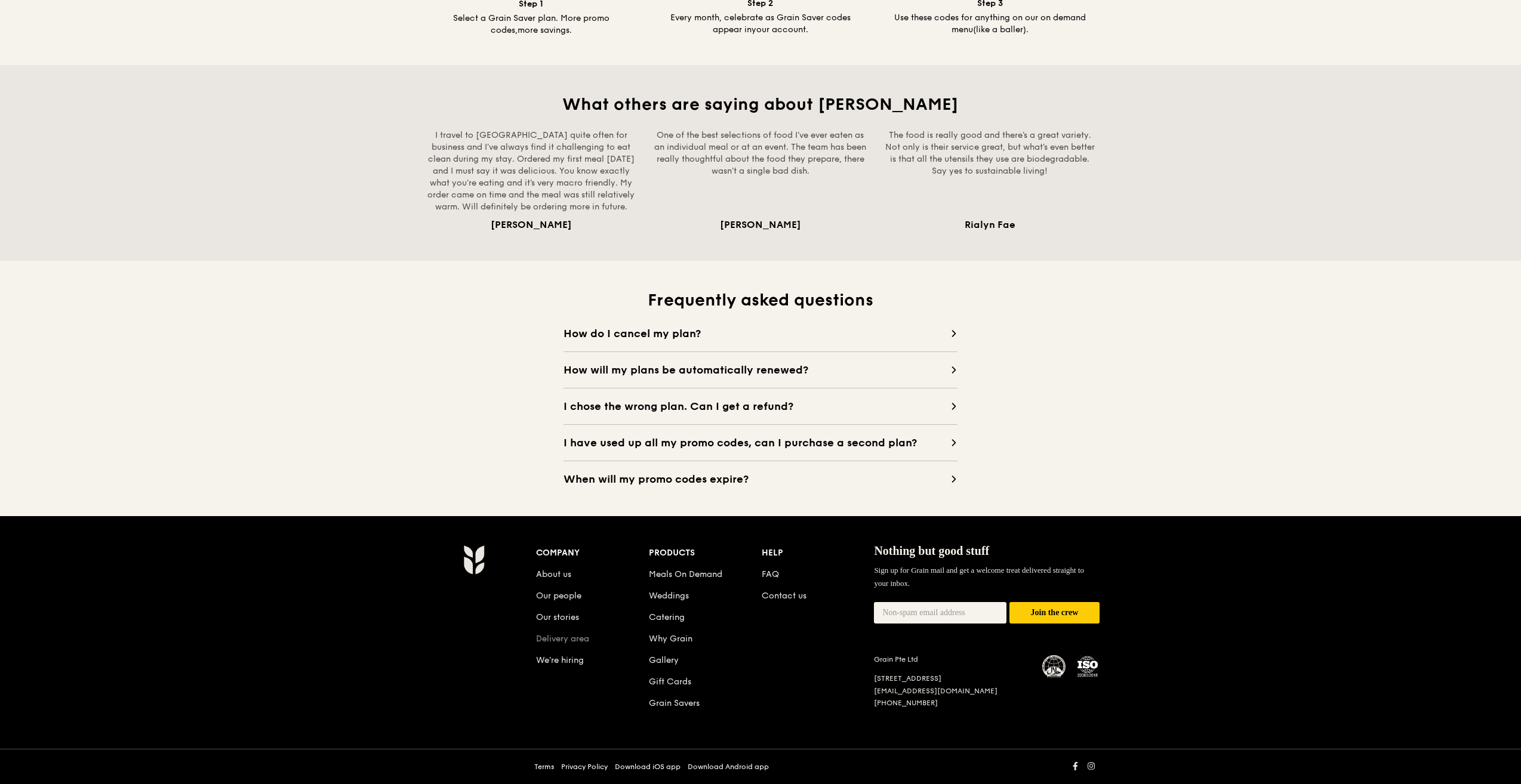
click at [555, 643] on link "Delivery area" at bounding box center [562, 639] width 53 height 10
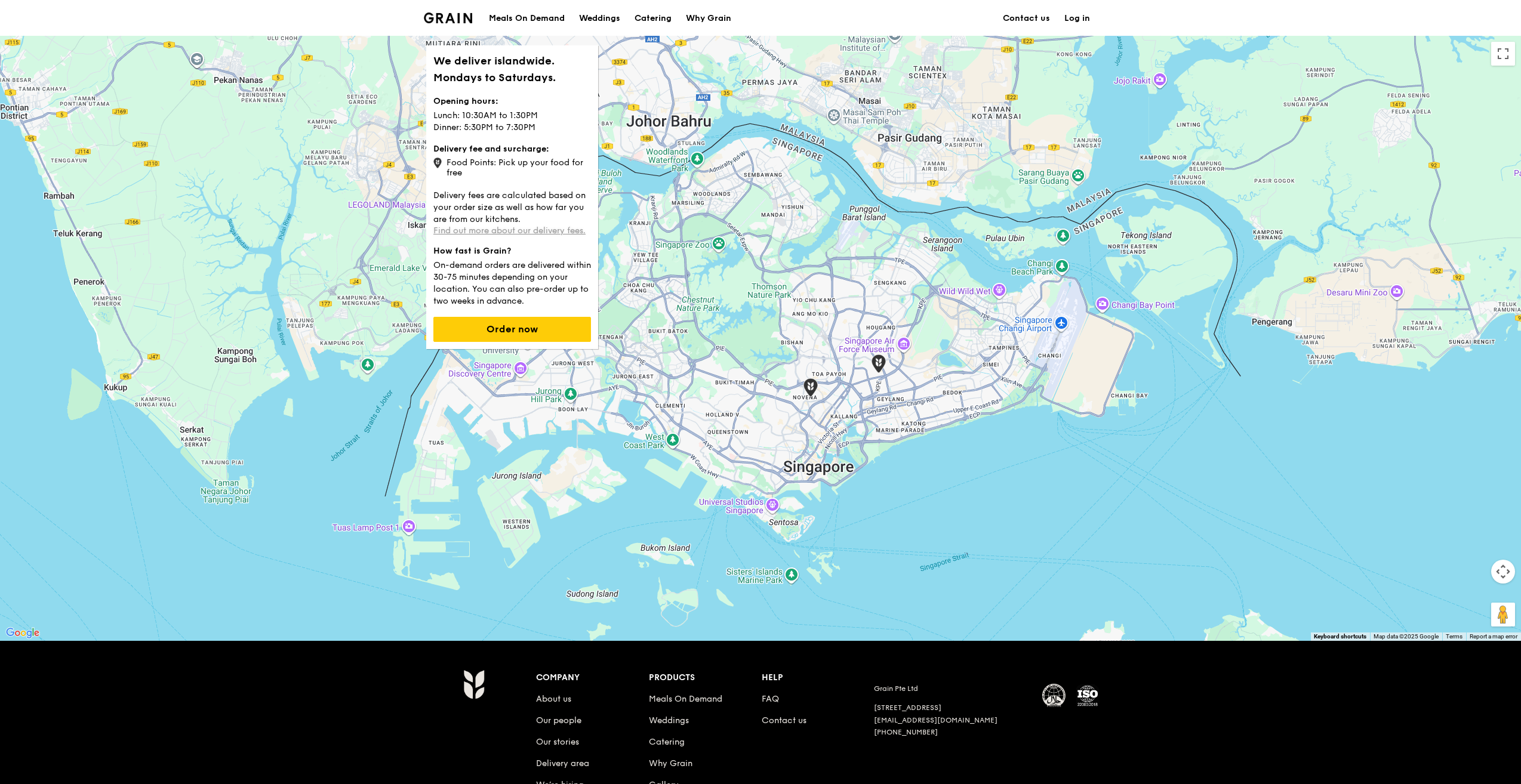
click at [529, 229] on link "Find out more about our delivery fees." at bounding box center [509, 231] width 152 height 10
